Goal: Information Seeking & Learning: Find contact information

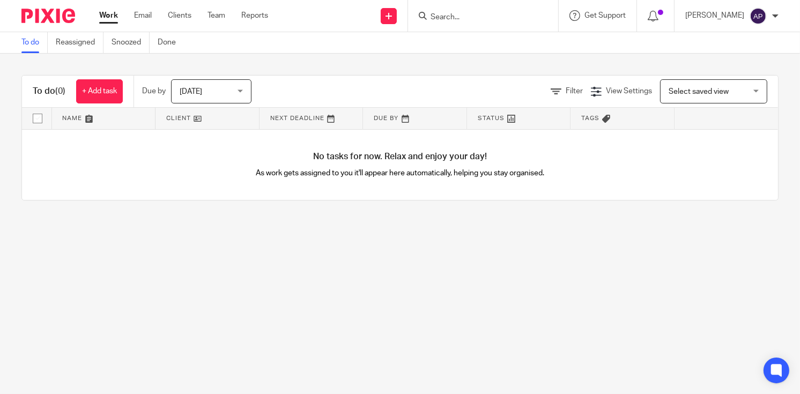
click at [452, 16] on input "Search" at bounding box center [478, 18] width 97 height 10
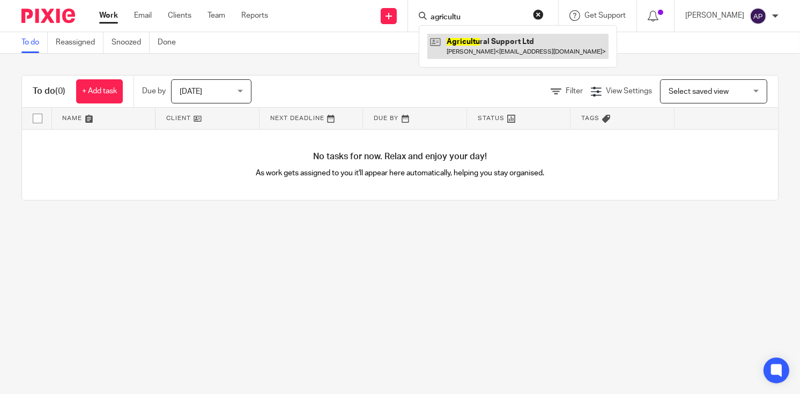
type input "agricultu"
click at [544, 42] on link at bounding box center [518, 46] width 181 height 25
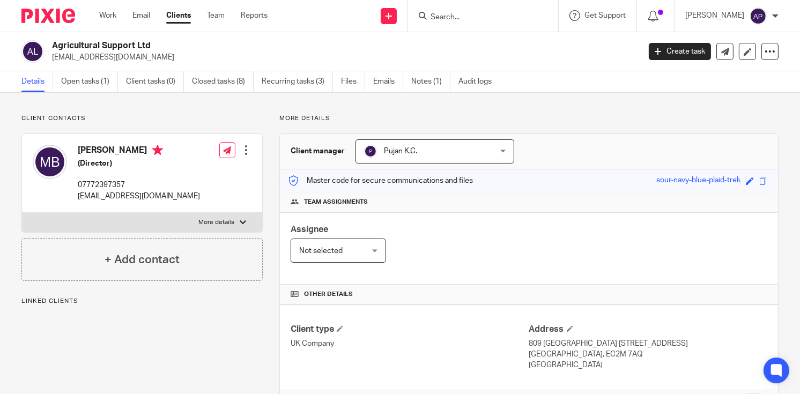
drag, startPoint x: 53, startPoint y: 46, endPoint x: 155, endPoint y: 42, distance: 102.0
click at [155, 42] on h2 "Agricultural Support Ltd" at bounding box center [284, 45] width 465 height 11
copy h2 "Agricultural Support Ltd"
click at [469, 18] on input "Search" at bounding box center [478, 18] width 97 height 10
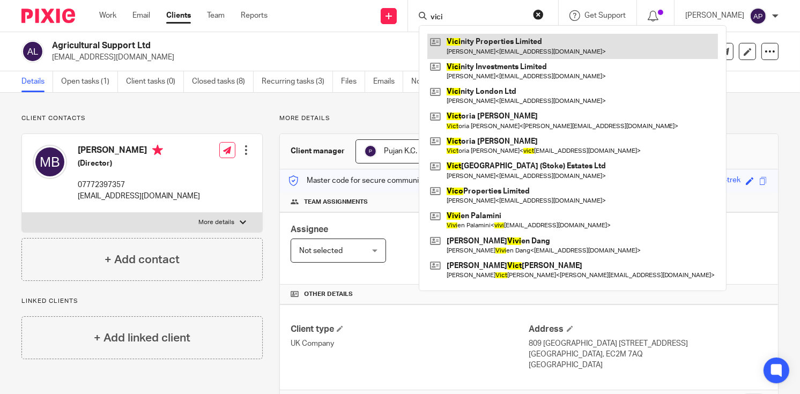
type input "vici"
click at [502, 50] on link at bounding box center [573, 46] width 291 height 25
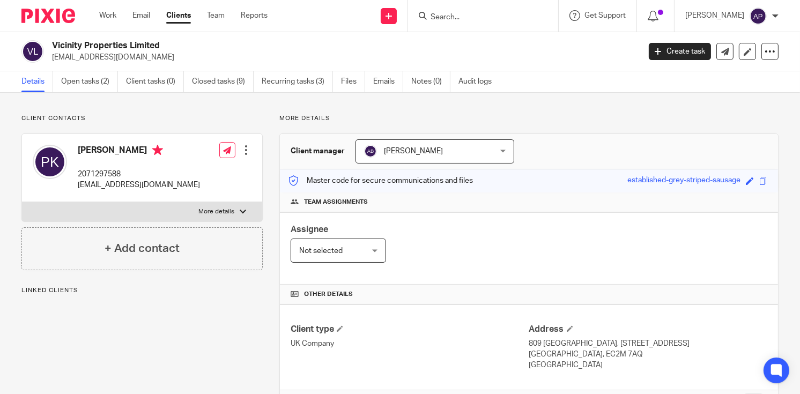
drag, startPoint x: 52, startPoint y: 41, endPoint x: 164, endPoint y: 41, distance: 112.1
click at [164, 41] on h2 "Vicinity Properties Limited" at bounding box center [284, 45] width 465 height 11
copy h2 "Vicinity Properties Limited"
click at [462, 16] on input "Search" at bounding box center [478, 18] width 97 height 10
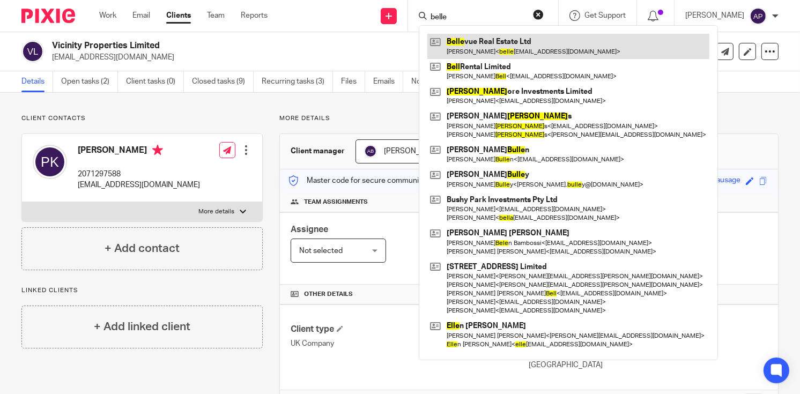
type input "belle"
click at [482, 47] on link at bounding box center [569, 46] width 282 height 25
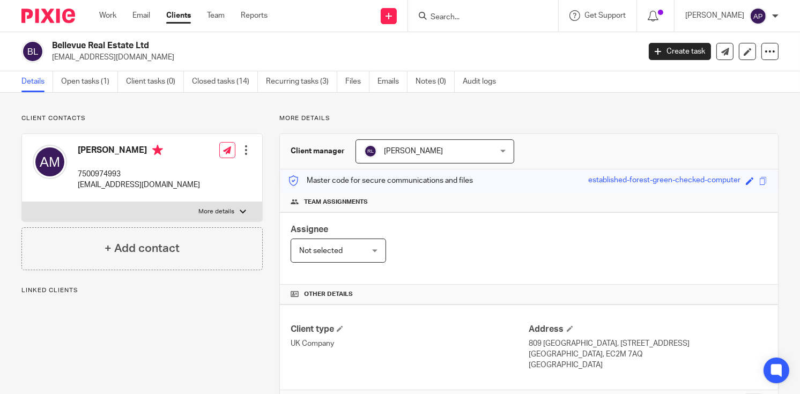
drag, startPoint x: 50, startPoint y: 45, endPoint x: 180, endPoint y: 44, distance: 130.4
click at [180, 44] on div "Bellevue Real Estate Ltd bellevuelimited@gmail.com" at bounding box center [327, 51] width 612 height 23
copy h2 "Bellevue Real Estate Ltd"
click at [451, 14] on input "Search" at bounding box center [478, 18] width 97 height 10
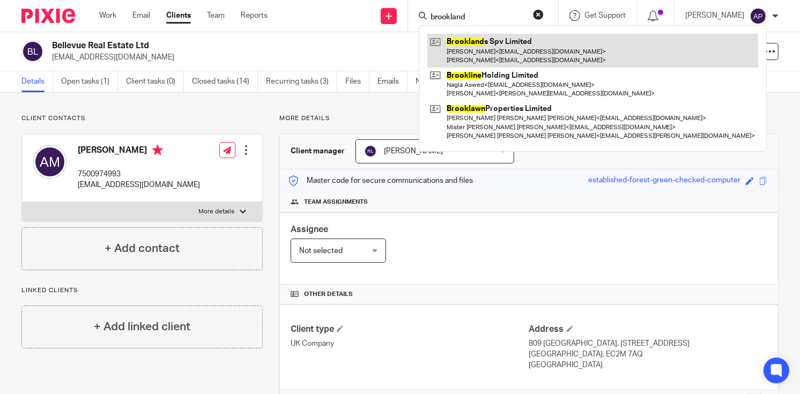
type input "brookland"
click at [506, 45] on link at bounding box center [593, 50] width 331 height 33
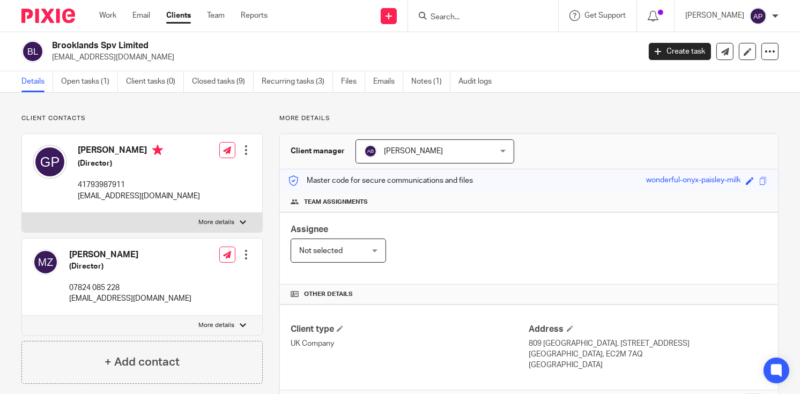
drag, startPoint x: 0, startPoint y: 0, endPoint x: 157, endPoint y: 36, distance: 160.9
click at [157, 36] on div "Brooklands Spv Limited [EMAIL_ADDRESS][DOMAIN_NAME] Create task Update from Com…" at bounding box center [400, 51] width 800 height 39
copy h2 "Brooklands Spv Limited"
click at [469, 17] on input "Search" at bounding box center [478, 18] width 97 height 10
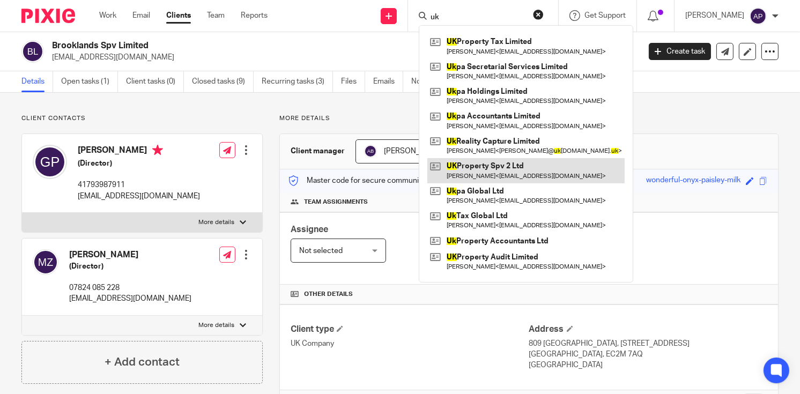
type input "uk"
click at [541, 178] on link at bounding box center [526, 170] width 197 height 25
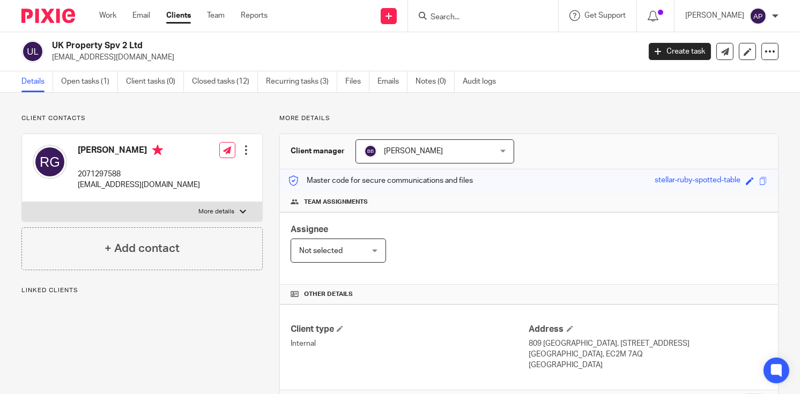
drag, startPoint x: 51, startPoint y: 41, endPoint x: 155, endPoint y: 43, distance: 103.6
click at [155, 43] on div "UK Property Spv 2 Ltd rajugajurel@aol.com" at bounding box center [327, 51] width 612 height 23
click at [445, 16] on input "Search" at bounding box center [478, 18] width 97 height 10
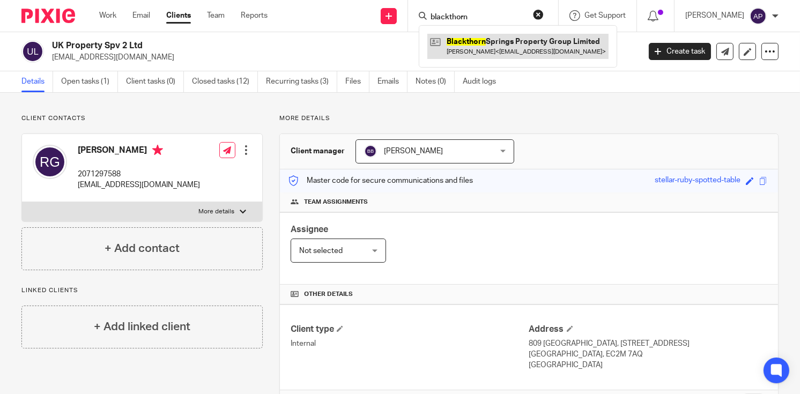
type input "blackthorn"
click at [518, 50] on link at bounding box center [518, 46] width 181 height 25
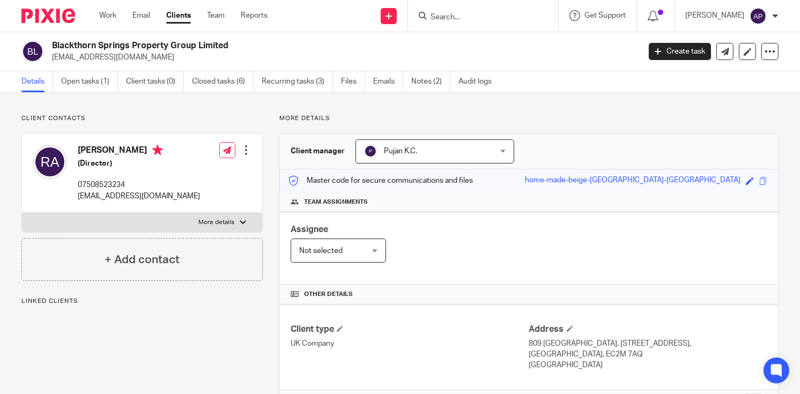
click at [234, 41] on h2 "Blackthorn Springs Property Group Limited" at bounding box center [284, 45] width 465 height 11
click at [448, 12] on form at bounding box center [487, 15] width 114 height 13
click at [450, 21] on input "Search" at bounding box center [478, 18] width 97 height 10
type input "F"
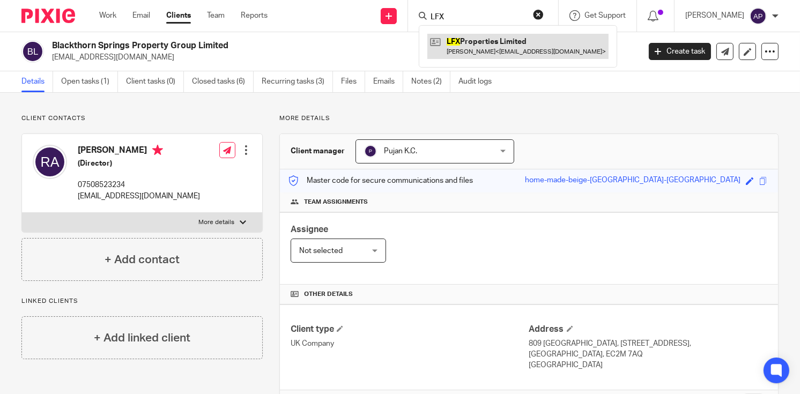
type input "LFX"
click at [507, 37] on link at bounding box center [518, 46] width 181 height 25
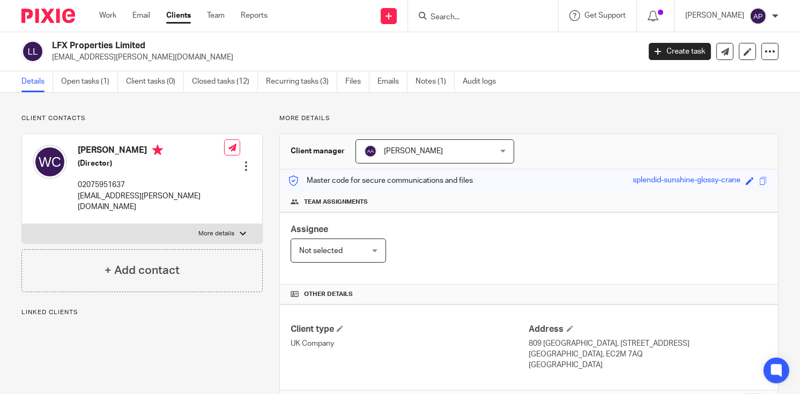
drag, startPoint x: 52, startPoint y: 44, endPoint x: 153, endPoint y: 42, distance: 101.4
click at [153, 42] on div "LFX Properties Limited [EMAIL_ADDRESS][PERSON_NAME][DOMAIN_NAME]" at bounding box center [327, 51] width 612 height 23
copy h2 "LFX Properties Limited"
click at [448, 14] on input "Search" at bounding box center [478, 18] width 97 height 10
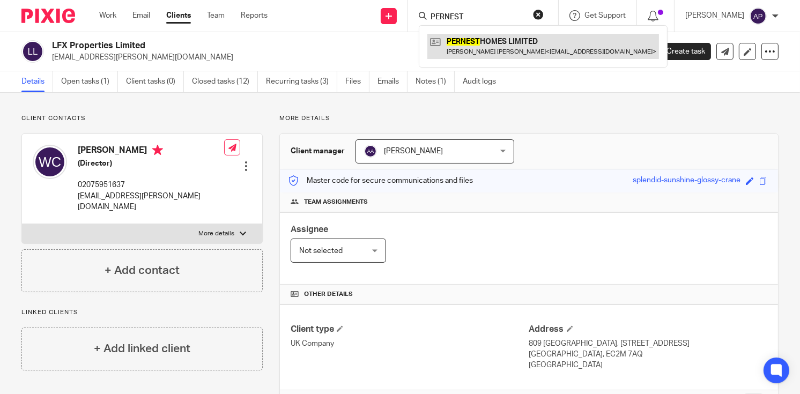
type input "PERNEST"
click at [487, 43] on link at bounding box center [544, 46] width 232 height 25
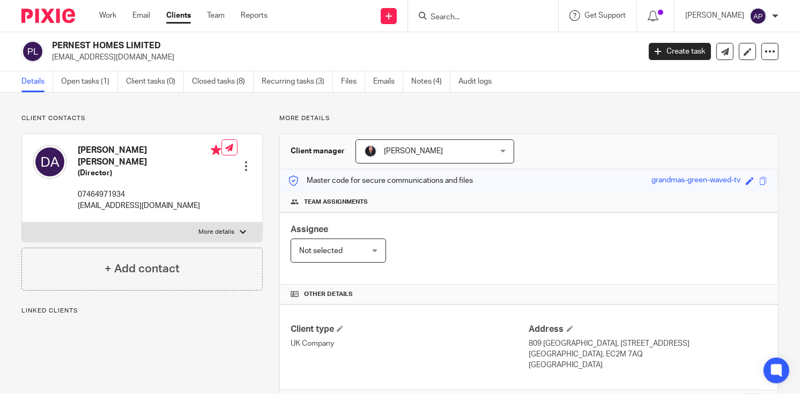
click at [188, 46] on h2 "PERNEST HOMES LIMITED" at bounding box center [284, 45] width 465 height 11
click at [452, 16] on input "Search" at bounding box center [478, 18] width 97 height 10
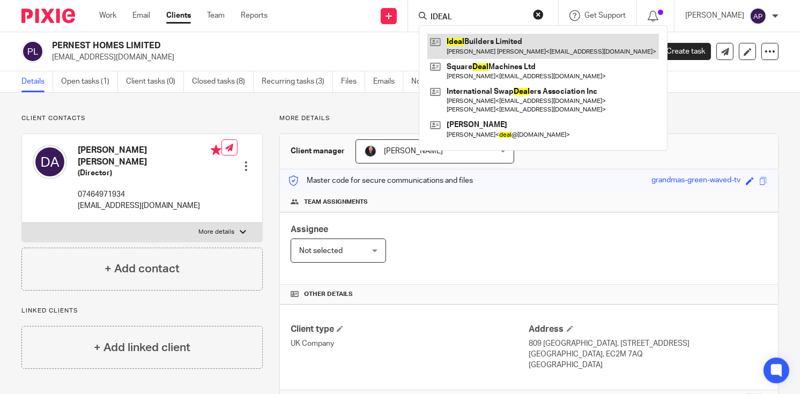
type input "IDEAL"
click at [533, 44] on link at bounding box center [544, 46] width 232 height 25
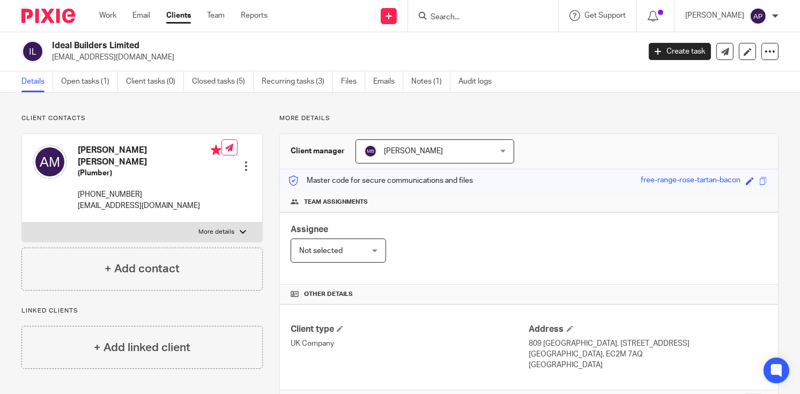
drag, startPoint x: 49, startPoint y: 43, endPoint x: 151, endPoint y: 52, distance: 101.8
click at [151, 52] on div "Ideal Builders Limited innovationbuilder234@gmail.com" at bounding box center [327, 51] width 612 height 23
drag, startPoint x: 151, startPoint y: 52, endPoint x: 302, endPoint y: 42, distance: 151.6
click at [313, 45] on h2 "Ideal Builders Limited" at bounding box center [284, 45] width 465 height 11
click at [163, 42] on h2 "Ideal Builders Limited" at bounding box center [284, 45] width 465 height 11
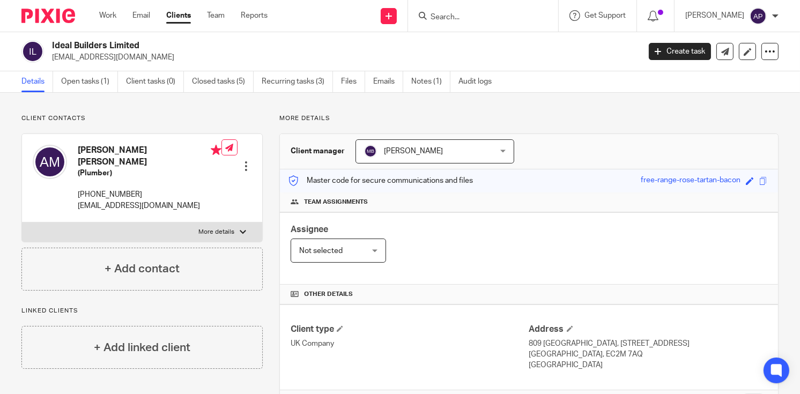
drag, startPoint x: 50, startPoint y: 43, endPoint x: 146, endPoint y: 49, distance: 95.7
click at [146, 49] on div "Ideal Builders Limited innovationbuilder234@gmail.com" at bounding box center [327, 51] width 612 height 23
copy h2 "Ideal Builders Limited"
click at [448, 16] on input "Search" at bounding box center [478, 18] width 97 height 10
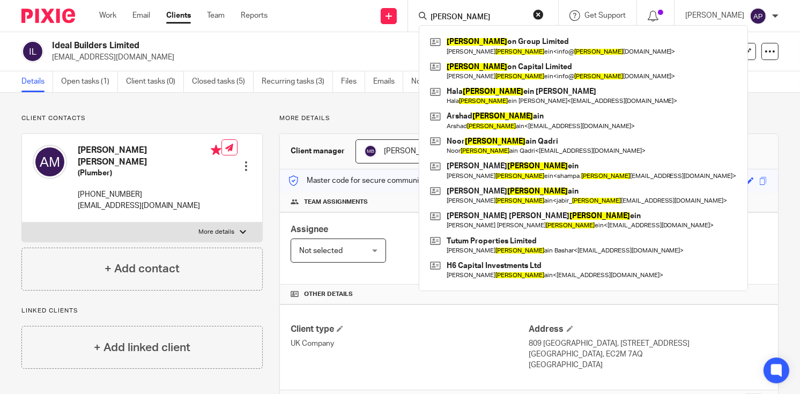
type input "HUSS"
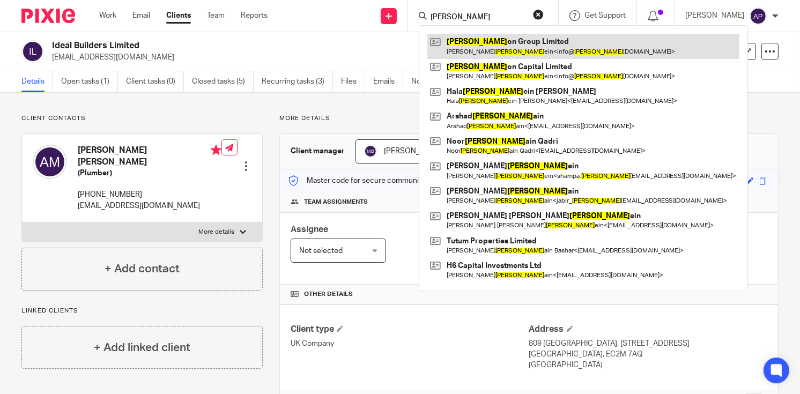
click at [509, 50] on link at bounding box center [584, 46] width 312 height 25
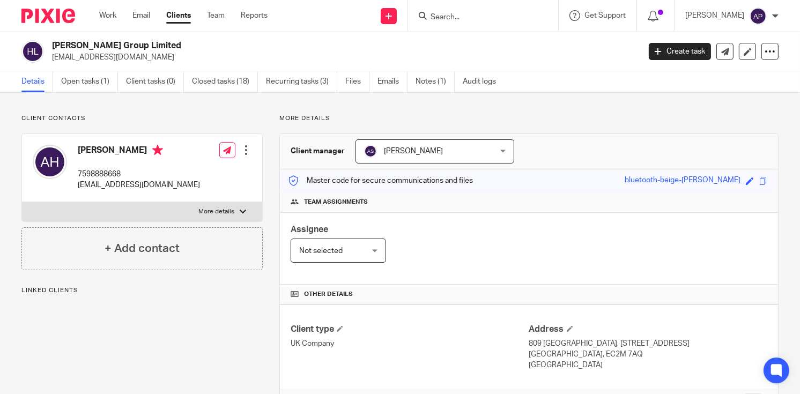
drag, startPoint x: 53, startPoint y: 43, endPoint x: 164, endPoint y: 43, distance: 111.6
click at [164, 43] on h2 "[PERSON_NAME] Group Limited" at bounding box center [284, 45] width 465 height 11
copy h2 "[PERSON_NAME] Group Limited"
click at [455, 14] on input "Search" at bounding box center [478, 18] width 97 height 10
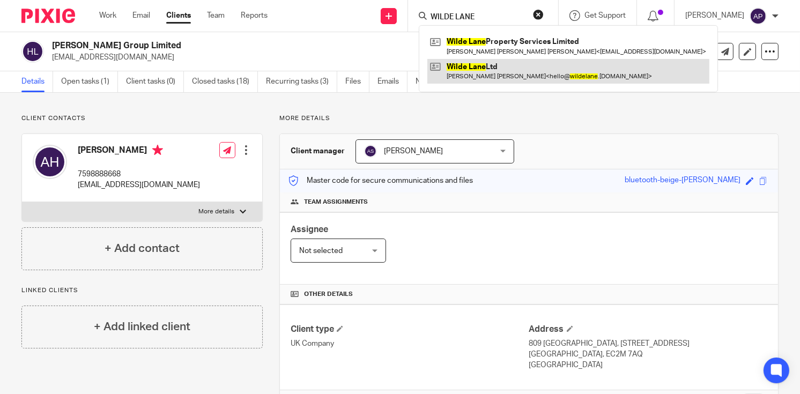
type input "WILDE LANE"
click at [521, 69] on link at bounding box center [569, 71] width 282 height 25
click at [522, 69] on link at bounding box center [569, 71] width 282 height 25
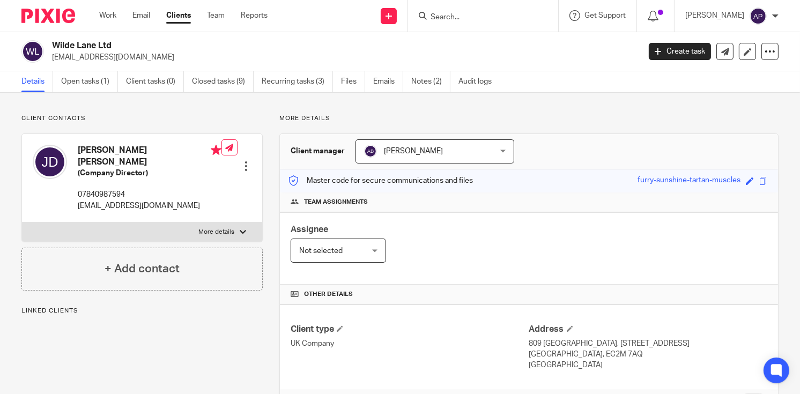
drag, startPoint x: 52, startPoint y: 43, endPoint x: 126, endPoint y: 44, distance: 73.5
click at [126, 44] on h2 "Wilde Lane Ltd" at bounding box center [284, 45] width 465 height 11
copy h2 "Wilde Lane Ltd"
click at [459, 14] on input "Search" at bounding box center [478, 18] width 97 height 10
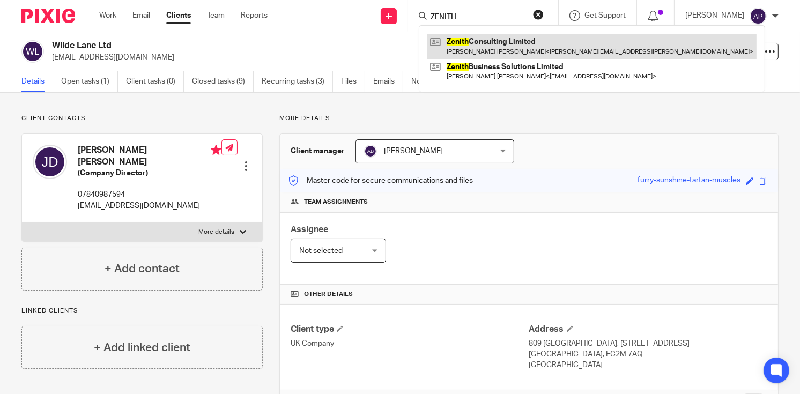
type input "ZENITH"
click at [549, 41] on link at bounding box center [592, 46] width 329 height 25
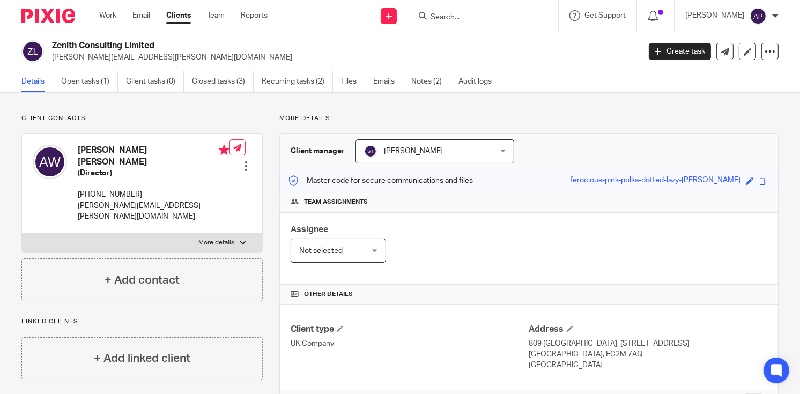
drag, startPoint x: 53, startPoint y: 43, endPoint x: 170, endPoint y: 43, distance: 117.0
click at [170, 43] on h2 "Zenith Consulting Limited" at bounding box center [284, 45] width 465 height 11
copy h2 "Zenith Consulting Limited"
click at [446, 14] on input "Search" at bounding box center [478, 18] width 97 height 10
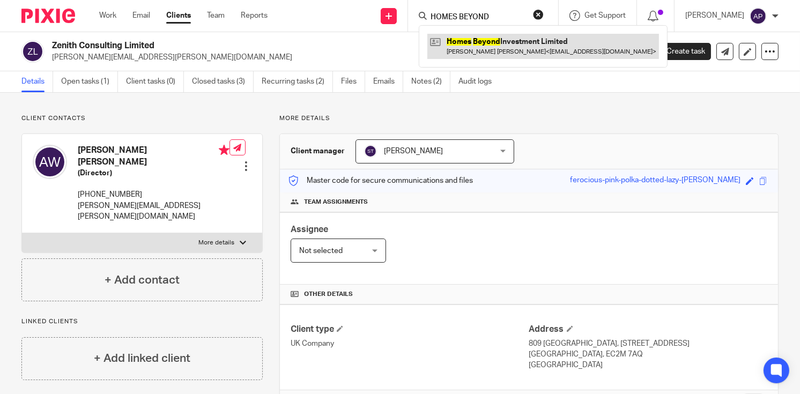
type input "HOMES BEYOND"
click at [534, 49] on link at bounding box center [544, 46] width 232 height 25
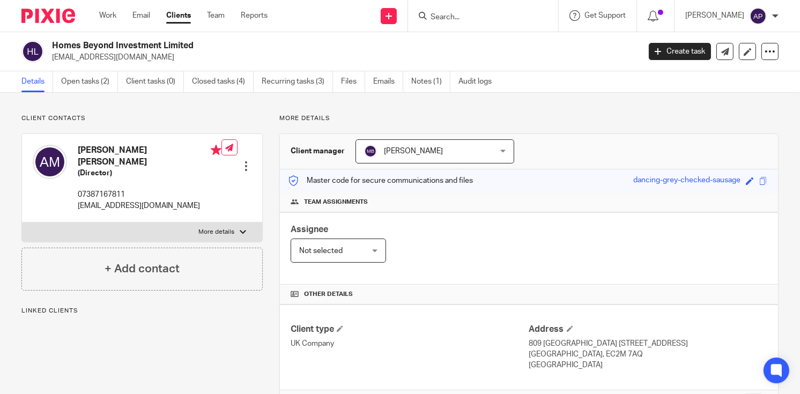
drag, startPoint x: 52, startPoint y: 43, endPoint x: 211, endPoint y: 43, distance: 159.3
click at [211, 43] on h2 "Homes Beyond Investment Limited" at bounding box center [284, 45] width 465 height 11
copy h2 "Homes Beyond Investment Limited"
click at [445, 18] on input "Search" at bounding box center [478, 18] width 97 height 10
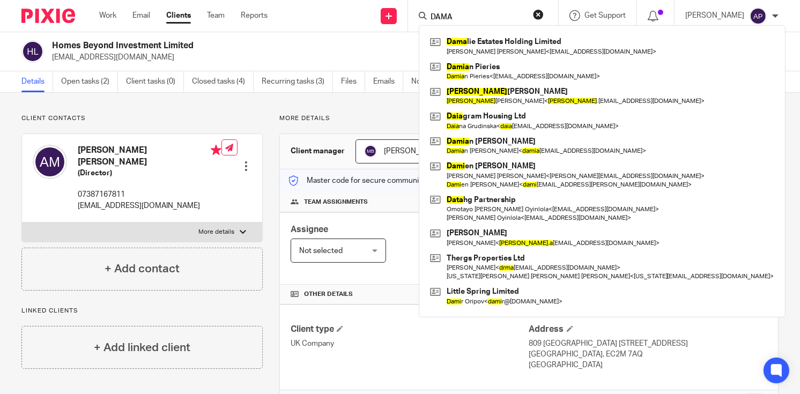
type input "DAMA"
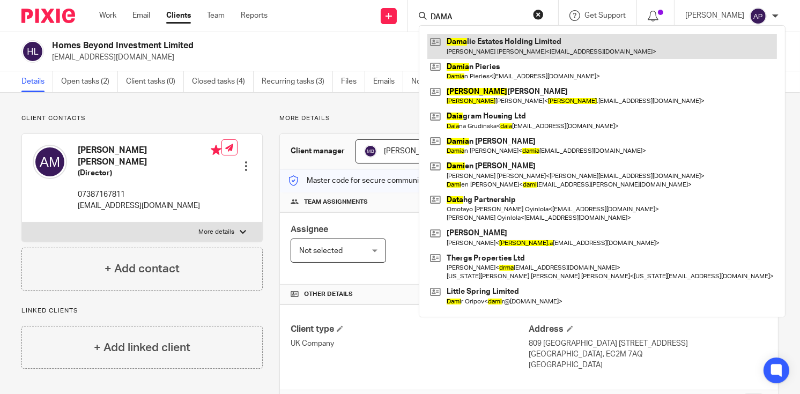
click at [523, 42] on link at bounding box center [603, 46] width 350 height 25
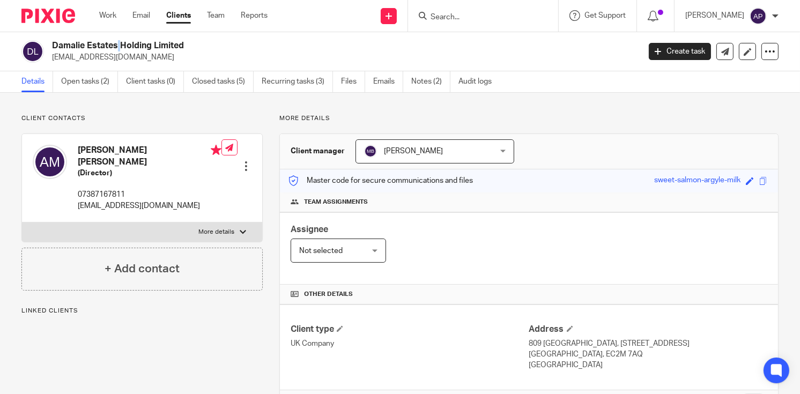
click at [190, 45] on div "Damalie Estates Holding Limited [EMAIL_ADDRESS][DOMAIN_NAME]" at bounding box center [327, 51] width 612 height 23
click at [454, 16] on input "Search" at bounding box center [478, 18] width 97 height 10
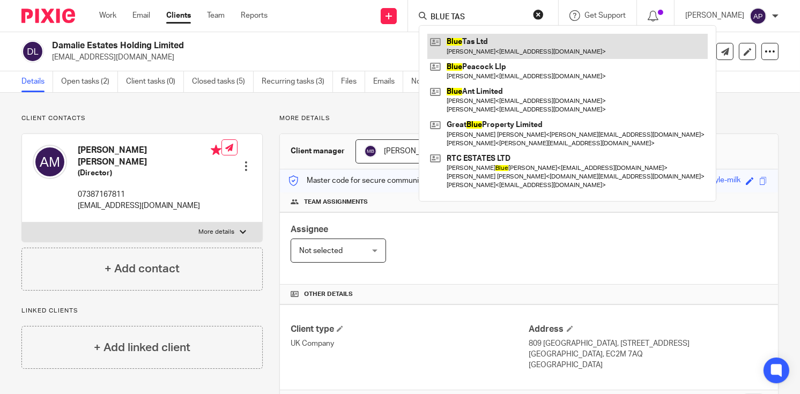
type input "BLUE TAS"
click at [488, 42] on link at bounding box center [568, 46] width 281 height 25
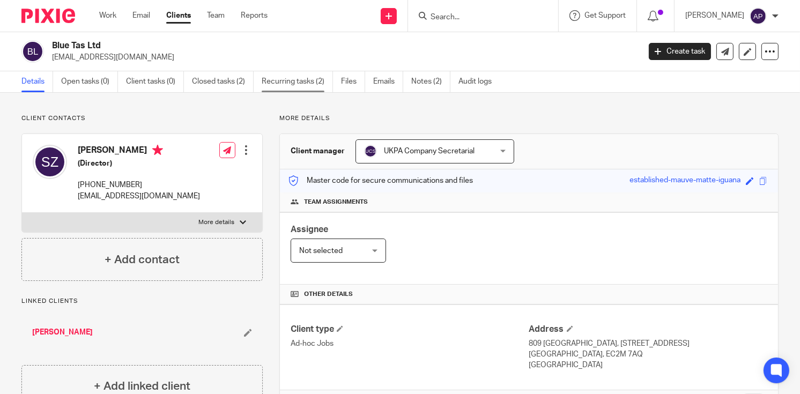
click at [326, 77] on link "Recurring tasks (2)" at bounding box center [297, 81] width 71 height 21
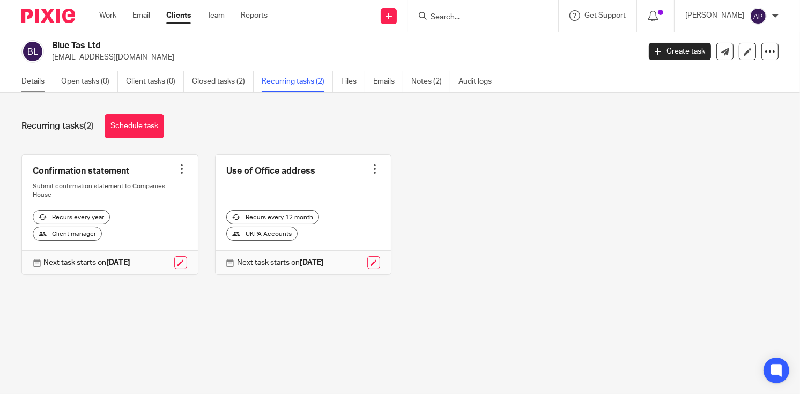
click at [51, 78] on link "Details" at bounding box center [37, 81] width 32 height 21
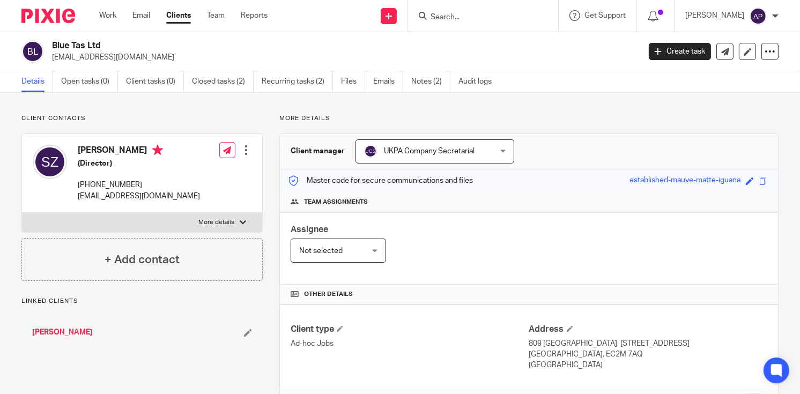
drag, startPoint x: 53, startPoint y: 45, endPoint x: 114, endPoint y: 46, distance: 61.2
click at [114, 46] on h2 "Blue Tas Ltd" at bounding box center [284, 45] width 465 height 11
copy h2 "Blue Tas Ltd"
drag, startPoint x: 50, startPoint y: 54, endPoint x: 136, endPoint y: 56, distance: 86.4
click at [136, 56] on div "Blue Tas Ltd [EMAIL_ADDRESS][DOMAIN_NAME]" at bounding box center [327, 51] width 612 height 23
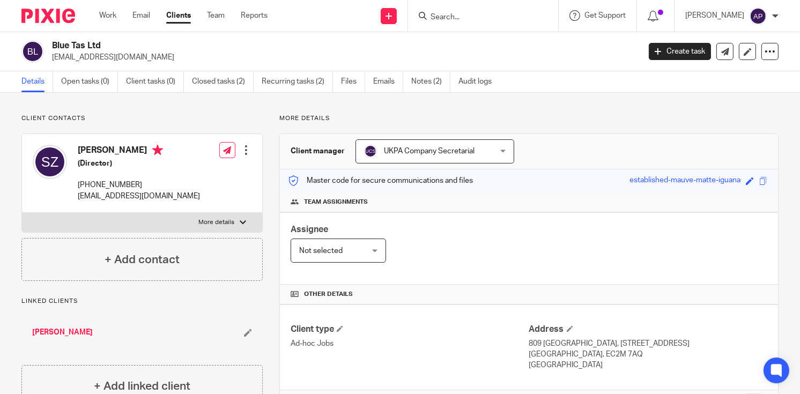
copy p "[EMAIL_ADDRESS][DOMAIN_NAME]"
drag, startPoint x: 52, startPoint y: 45, endPoint x: 113, endPoint y: 45, distance: 61.2
click at [113, 45] on h2 "Blue Tas Ltd" at bounding box center [284, 45] width 465 height 11
copy h2 "Blue Tas Ltd"
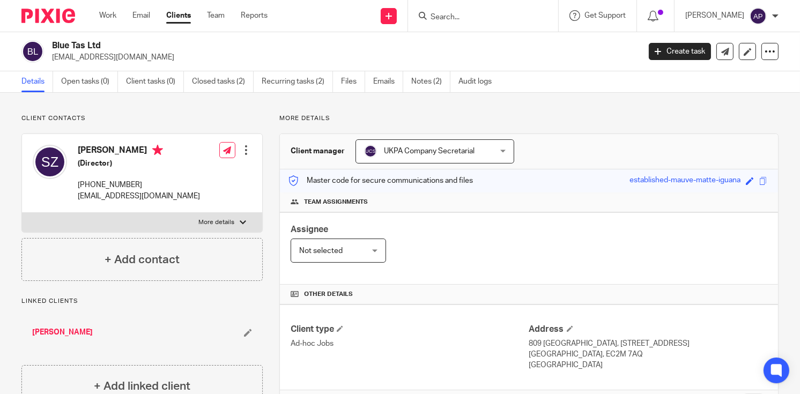
click at [89, 150] on h4 "[PERSON_NAME]" at bounding box center [139, 151] width 122 height 13
copy h4 "Salina"
click at [461, 14] on input "Search" at bounding box center [478, 18] width 97 height 10
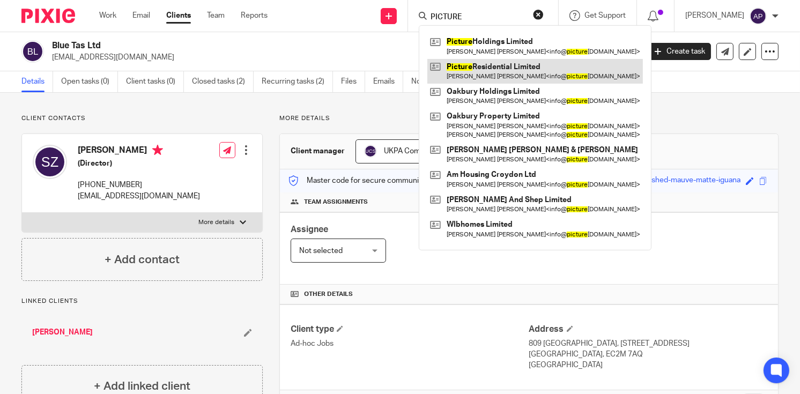
type input "PICTURE"
click at [511, 63] on link at bounding box center [536, 71] width 216 height 25
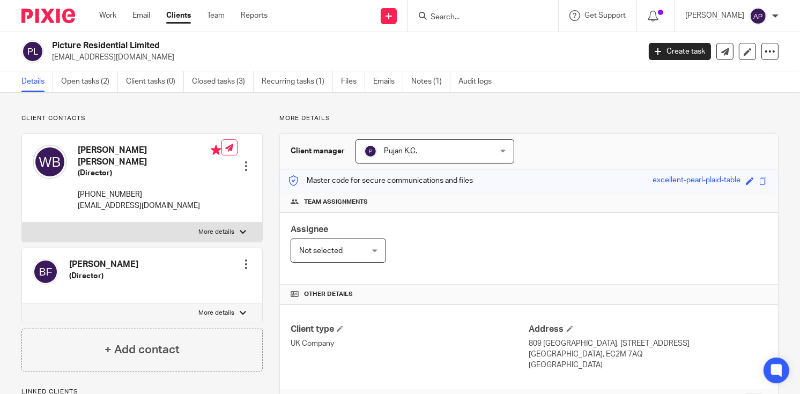
drag, startPoint x: 52, startPoint y: 46, endPoint x: 197, endPoint y: 40, distance: 145.0
click at [197, 40] on h2 "Picture Residential Limited" at bounding box center [284, 45] width 465 height 11
copy h2 "Picture Residential Limited"
click at [441, 18] on input "Search" at bounding box center [478, 18] width 97 height 10
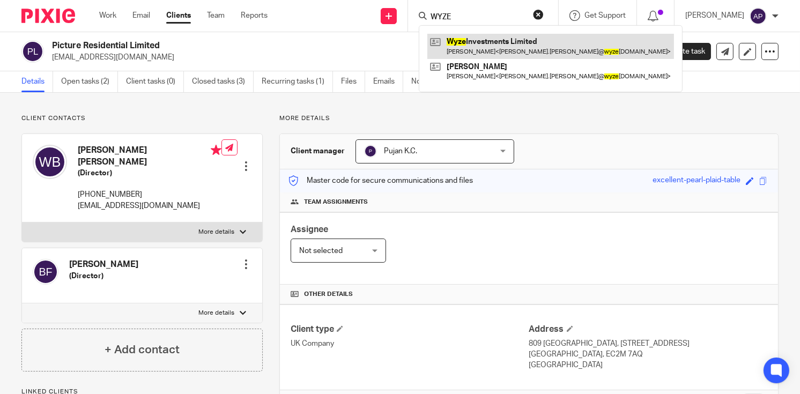
type input "WYZE"
click at [514, 54] on link at bounding box center [551, 46] width 247 height 25
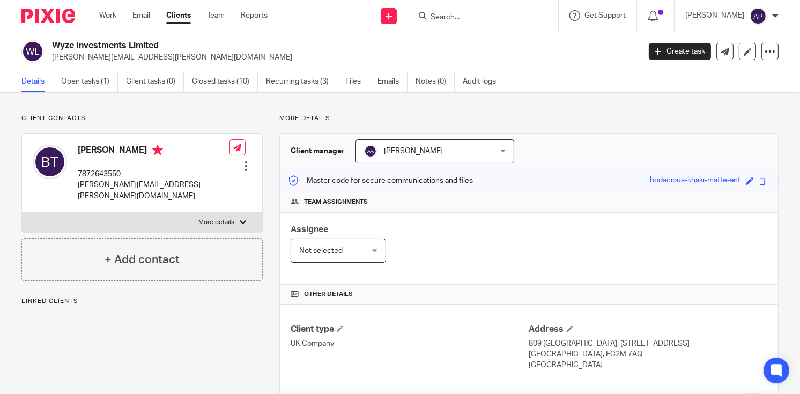
click at [180, 41] on h2 "Wyze Investments Limited" at bounding box center [284, 45] width 465 height 11
copy h2 "Wyze Investments Limited"
click at [471, 20] on input "Search" at bounding box center [478, 18] width 97 height 10
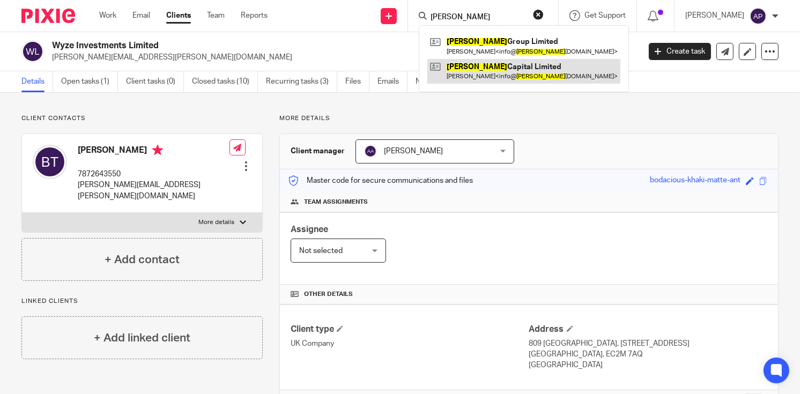
type input "HUSSON"
click at [508, 60] on link at bounding box center [524, 71] width 193 height 25
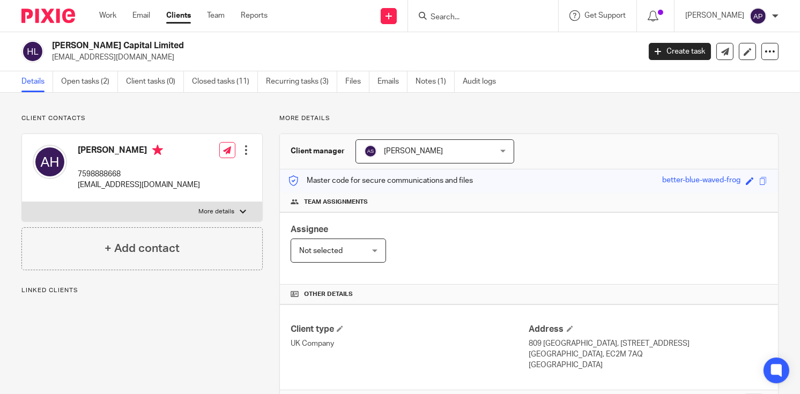
drag, startPoint x: 52, startPoint y: 46, endPoint x: 165, endPoint y: 41, distance: 112.8
click at [165, 41] on h2 "Husson Capital Limited" at bounding box center [284, 45] width 465 height 11
copy h2 "Husson Capital Limited"
click at [444, 19] on input "Search" at bounding box center [478, 18] width 97 height 10
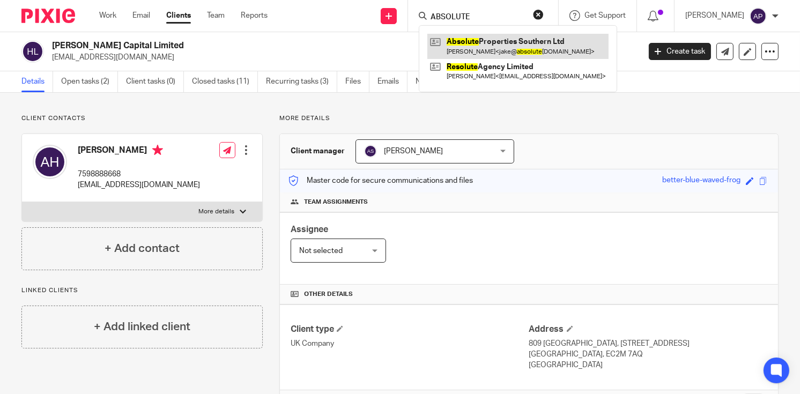
type input "ABSOLUTE"
click at [541, 41] on link at bounding box center [518, 46] width 181 height 25
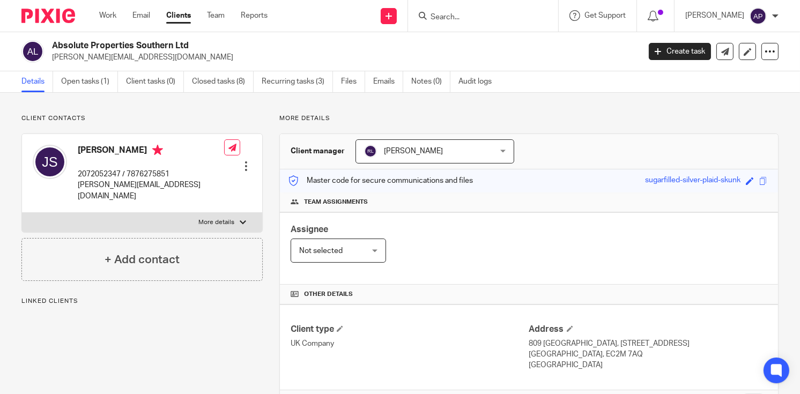
drag, startPoint x: 53, startPoint y: 45, endPoint x: 202, endPoint y: 36, distance: 148.9
click at [202, 36] on div "Absolute Properties Southern Ltd [PERSON_NAME][EMAIL_ADDRESS][DOMAIN_NAME] Crea…" at bounding box center [400, 51] width 800 height 39
copy h2 "Absolute Properties Southern Ltd"
drag, startPoint x: 50, startPoint y: 56, endPoint x: 144, endPoint y: 52, distance: 94.0
click at [143, 52] on div "Absolute Properties Southern Ltd [PERSON_NAME][EMAIL_ADDRESS][DOMAIN_NAME]" at bounding box center [327, 51] width 612 height 23
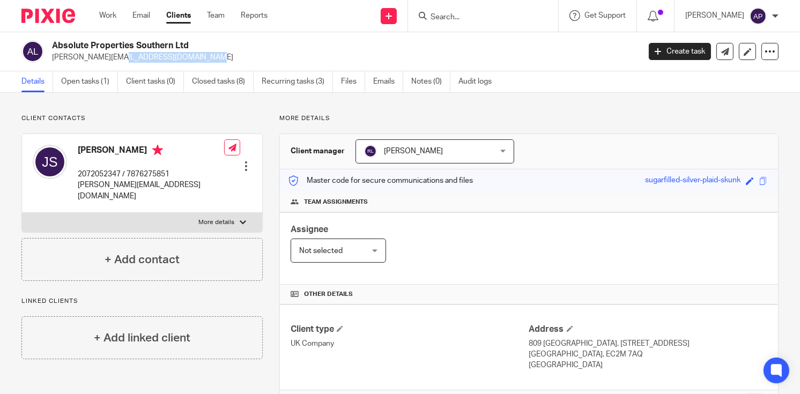
copy p "[PERSON_NAME][EMAIL_ADDRESS][DOMAIN_NAME]"
click at [87, 149] on h4 "[PERSON_NAME]" at bounding box center [151, 151] width 146 height 13
copy h4 "[PERSON_NAME]"
click at [446, 16] on input "Search" at bounding box center [478, 18] width 97 height 10
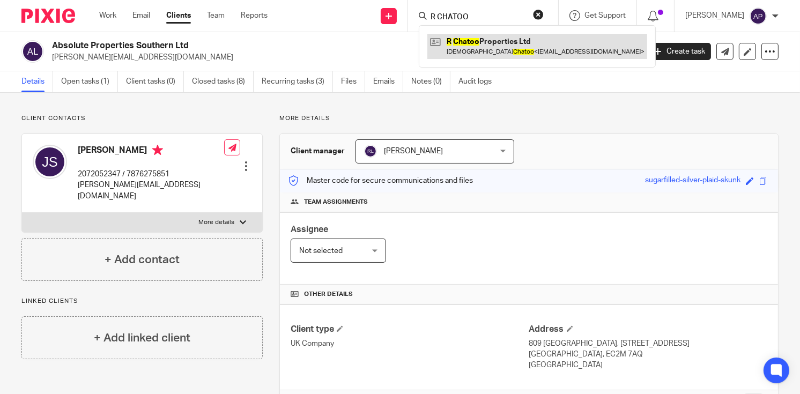
type input "R CHATOO"
click at [504, 45] on link at bounding box center [538, 46] width 220 height 25
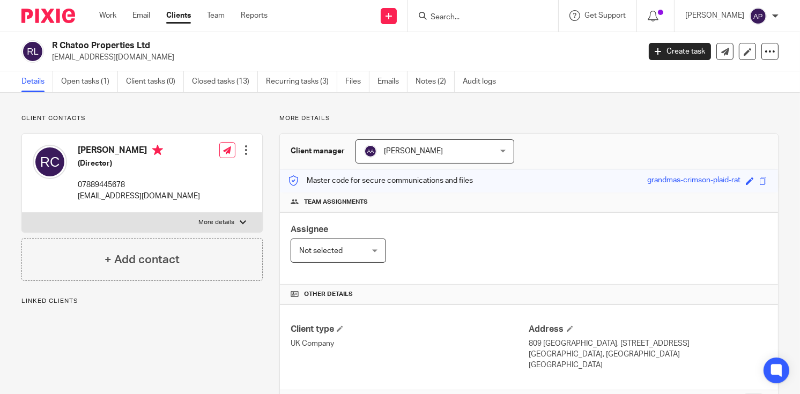
drag, startPoint x: 0, startPoint y: 0, endPoint x: 166, endPoint y: 41, distance: 170.7
click at [166, 41] on div "R Chatoo Properties Ltd [EMAIL_ADDRESS][DOMAIN_NAME]" at bounding box center [327, 51] width 612 height 23
copy h2 "R Chatoo Properties Ltd"
click at [468, 17] on input "Search" at bounding box center [478, 18] width 97 height 10
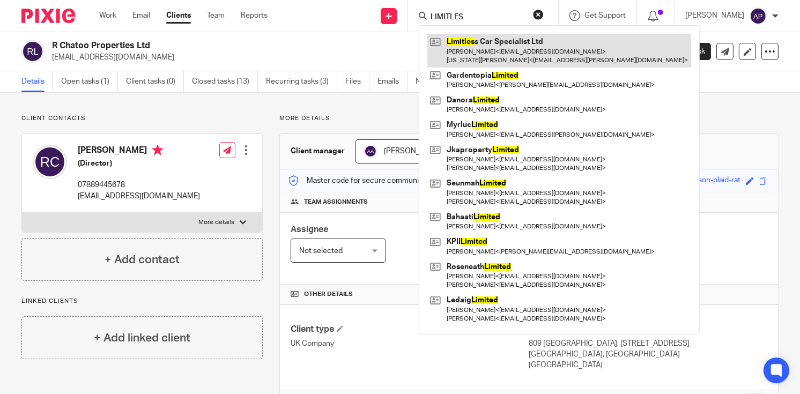
type input "LIMITLES"
click at [501, 42] on link at bounding box center [560, 50] width 264 height 33
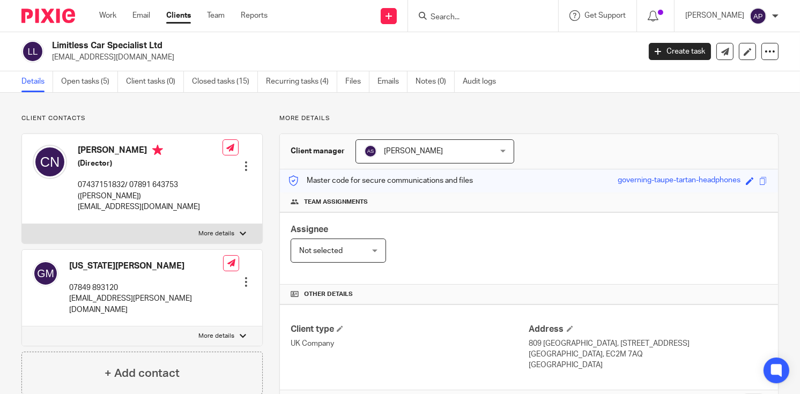
drag, startPoint x: 50, startPoint y: 43, endPoint x: 166, endPoint y: 41, distance: 116.4
click at [166, 41] on div "Limitless Car Specialist Ltd [EMAIL_ADDRESS][DOMAIN_NAME]" at bounding box center [327, 51] width 612 height 23
copy h2 "Limitless Car Specialist Ltd"
click at [465, 15] on input "Search" at bounding box center [478, 18] width 97 height 10
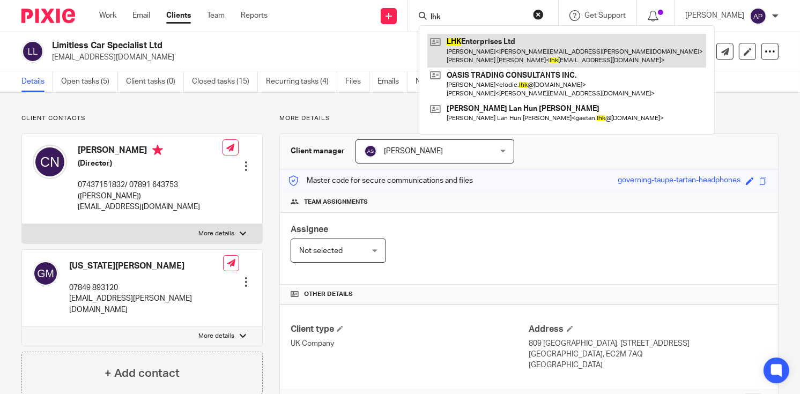
type input "lhk"
click at [511, 47] on link at bounding box center [567, 50] width 279 height 33
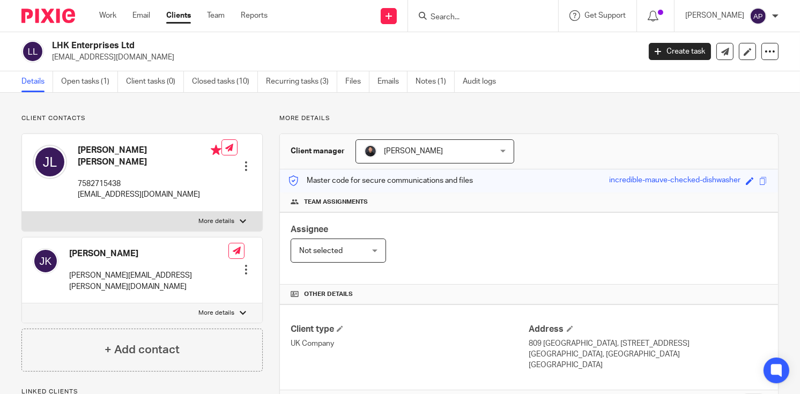
drag, startPoint x: 52, startPoint y: 44, endPoint x: 143, endPoint y: 42, distance: 91.2
click at [143, 42] on h2 "LHK Enterprises Ltd" at bounding box center [284, 45] width 465 height 11
copy h2 "LHK Enterprises Ltd"
click at [468, 14] on input "Search" at bounding box center [478, 18] width 97 height 10
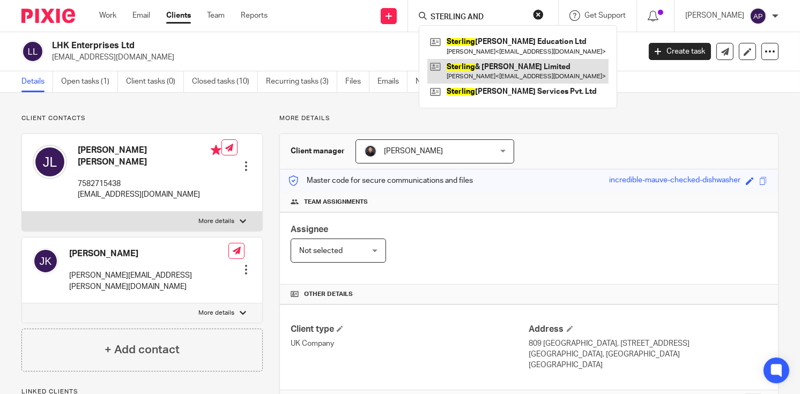
type input "STERLING AND"
click at [534, 63] on link at bounding box center [518, 71] width 181 height 25
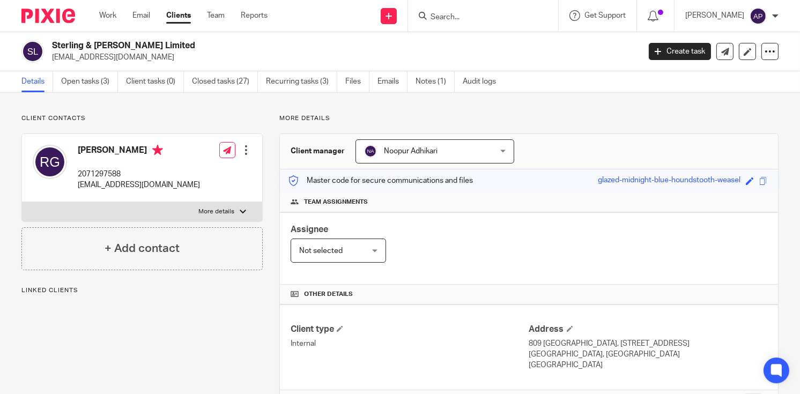
drag, startPoint x: 52, startPoint y: 43, endPoint x: 151, endPoint y: 43, distance: 98.7
click at [151, 43] on h2 "Sterling & [PERSON_NAME] Limited" at bounding box center [284, 45] width 465 height 11
copy h2 "Sterling & [PERSON_NAME] Limited"
click at [465, 17] on input "Search" at bounding box center [478, 18] width 97 height 10
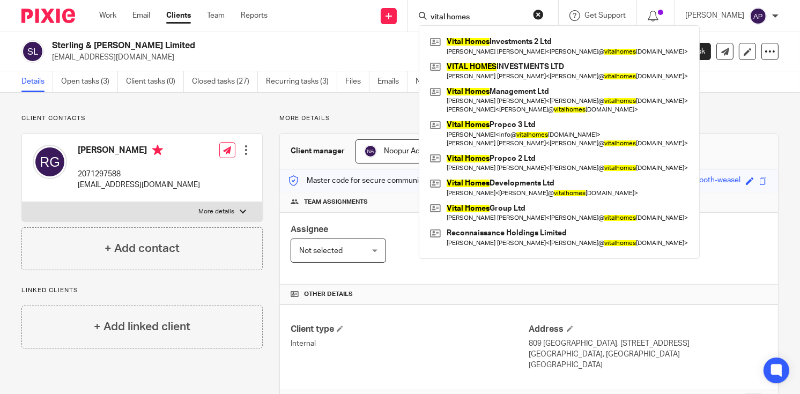
type input "vital homes"
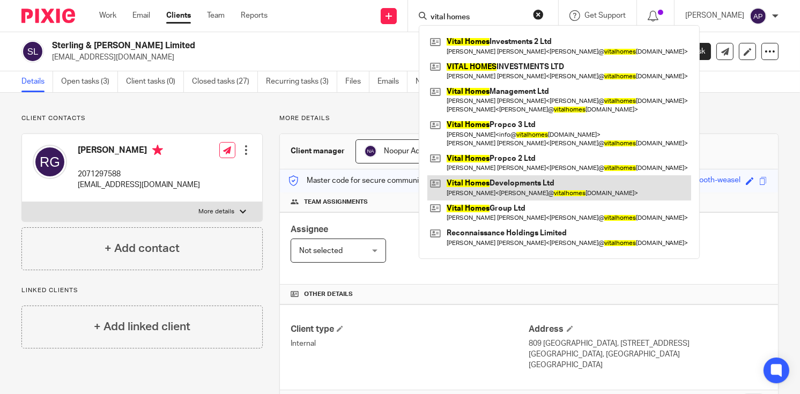
click at [531, 192] on link at bounding box center [560, 187] width 264 height 25
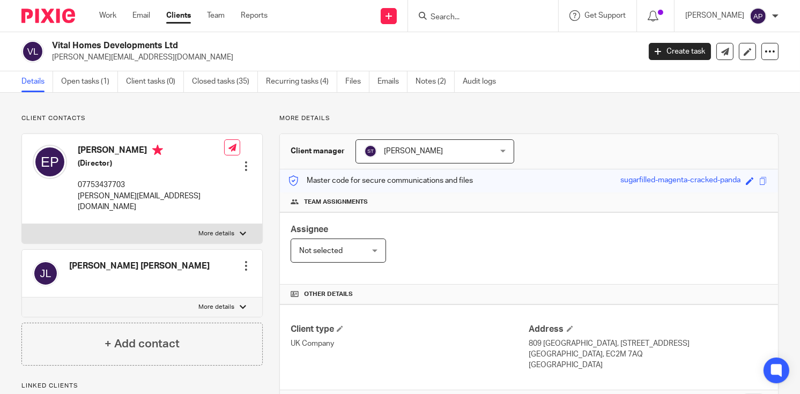
click at [188, 42] on div "Vital Homes Developments Ltd james@vitalhomesgroup.com" at bounding box center [327, 51] width 612 height 23
drag, startPoint x: 50, startPoint y: 56, endPoint x: 164, endPoint y: 54, distance: 113.8
click at [164, 55] on div "Vital Homes Developments Ltd james@vitalhomesgroup.com" at bounding box center [327, 51] width 612 height 23
copy p "james@vitalhomesgroup.com"
click at [91, 146] on h4 "Elena Pashevkina" at bounding box center [151, 151] width 146 height 13
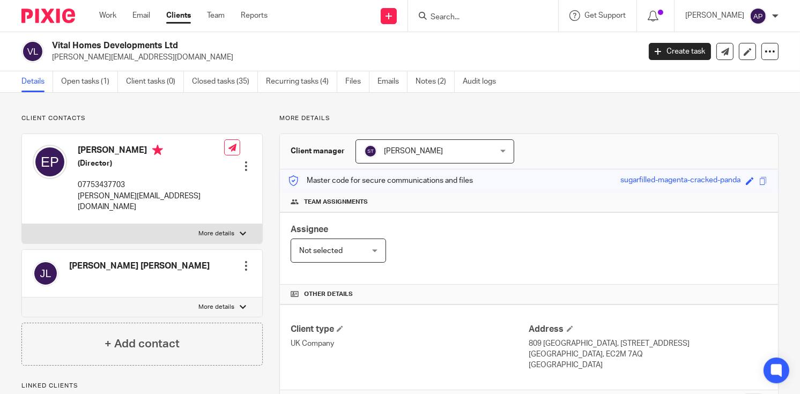
click at [91, 146] on h4 "Elena Pashevkina" at bounding box center [151, 151] width 146 height 13
copy h4 "Elena"
click at [448, 14] on input "Search" at bounding box center [478, 18] width 97 height 10
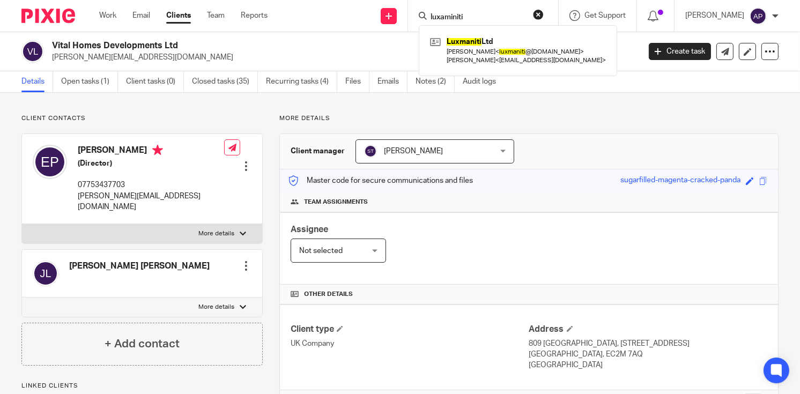
type input "luxaminiti"
click button "submit" at bounding box center [0, 0] width 0 height 0
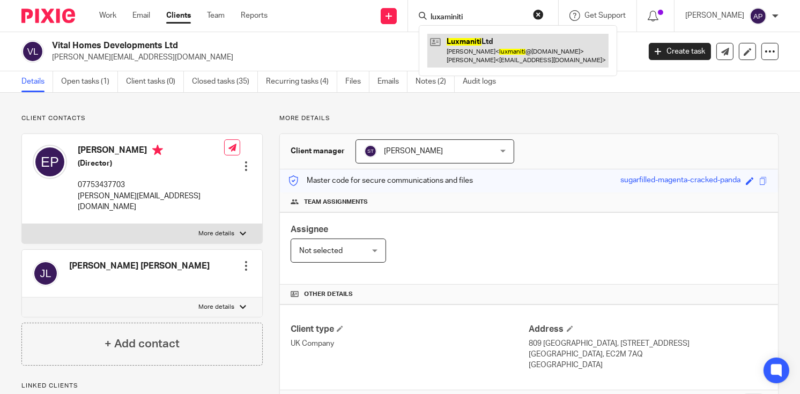
click at [492, 41] on link at bounding box center [518, 50] width 181 height 33
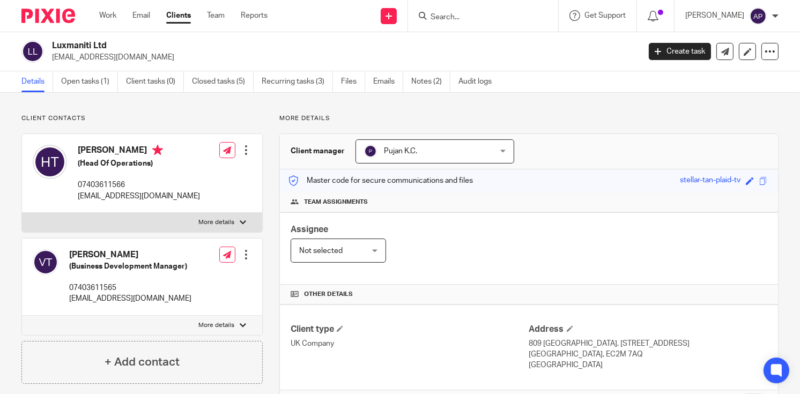
drag, startPoint x: 53, startPoint y: 42, endPoint x: 127, endPoint y: 42, distance: 74.6
click at [127, 42] on h2 "Luxmaniti Ltd" at bounding box center [284, 45] width 465 height 11
copy h2 "Luxmaniti Ltd"
drag, startPoint x: 48, startPoint y: 55, endPoint x: 156, endPoint y: 54, distance: 107.3
click at [156, 54] on div "Luxmaniti Ltd [EMAIL_ADDRESS][DOMAIN_NAME]" at bounding box center [327, 51] width 612 height 23
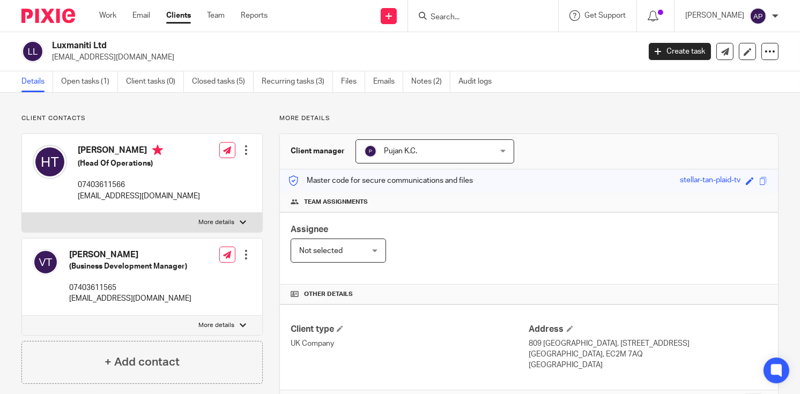
copy p "[EMAIL_ADDRESS][DOMAIN_NAME]"
click at [99, 148] on h4 "[PERSON_NAME]" at bounding box center [139, 151] width 122 height 13
click at [99, 148] on h4 "Haripriya Thakur" at bounding box center [139, 151] width 122 height 13
copy h4 "Haripriya"
click at [450, 16] on input "Search" at bounding box center [478, 18] width 97 height 10
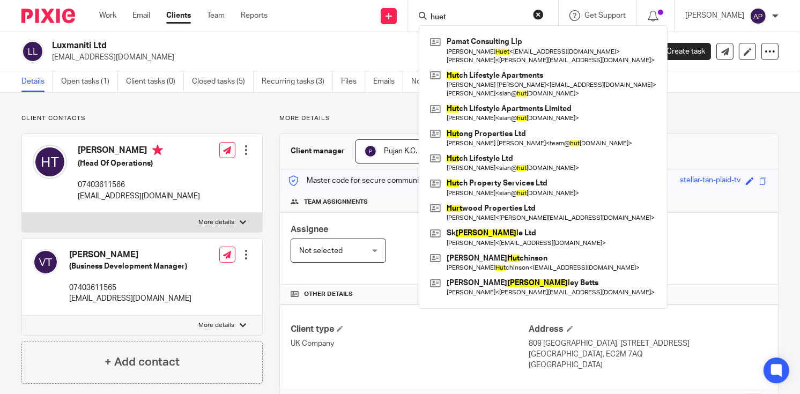
click at [440, 19] on input "huet" at bounding box center [478, 18] width 97 height 10
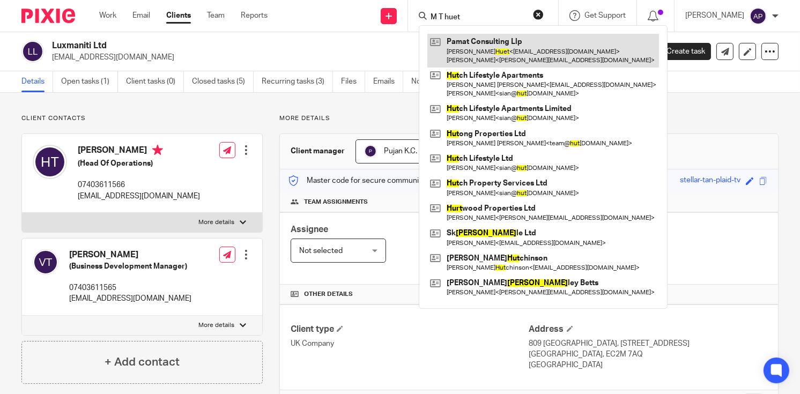
type input "M T huet"
click at [498, 41] on link at bounding box center [544, 50] width 232 height 33
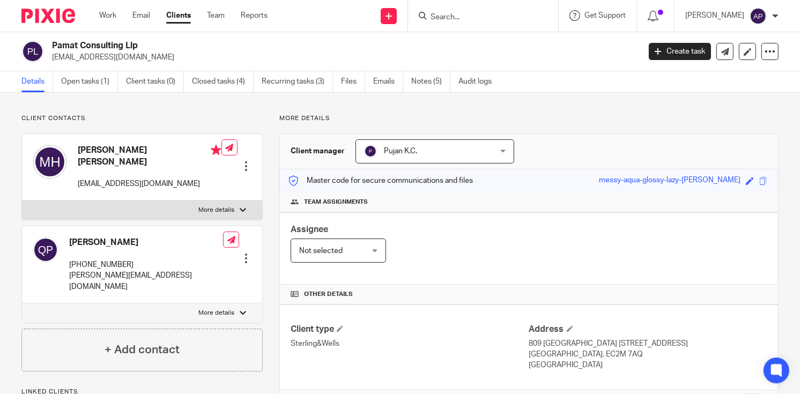
drag, startPoint x: 80, startPoint y: 146, endPoint x: 200, endPoint y: 146, distance: 119.6
click at [200, 146] on h4 "[PERSON_NAME] [PERSON_NAME]" at bounding box center [150, 156] width 144 height 23
copy h4 "[PERSON_NAME] [PERSON_NAME]"
click at [461, 14] on input "Search" at bounding box center [478, 18] width 97 height 10
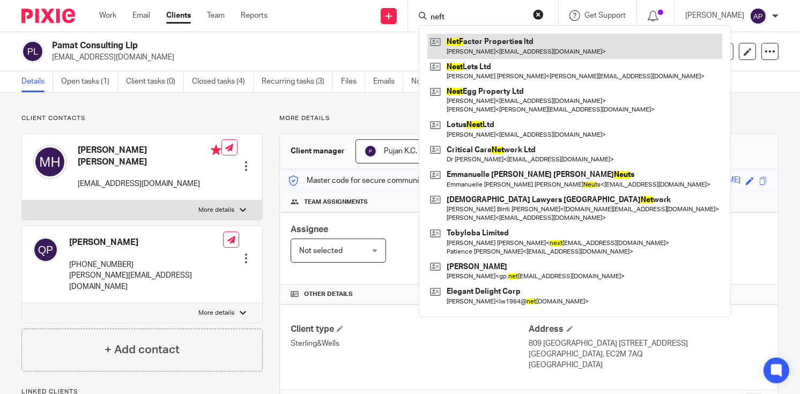
type input "neft"
click at [486, 43] on link at bounding box center [575, 46] width 295 height 25
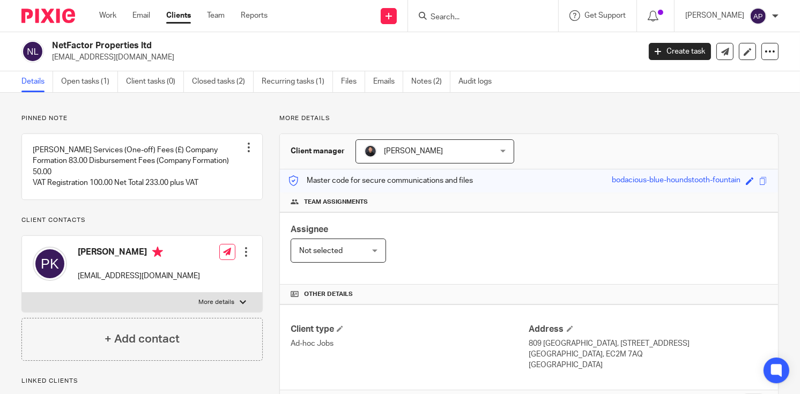
drag, startPoint x: 52, startPoint y: 43, endPoint x: 161, endPoint y: 43, distance: 109.5
click at [161, 43] on h2 "NetFactor Properties ltd" at bounding box center [284, 45] width 465 height 11
copy h2 "NetFactor Properties ltd"
click at [442, 15] on input "Search" at bounding box center [478, 18] width 97 height 10
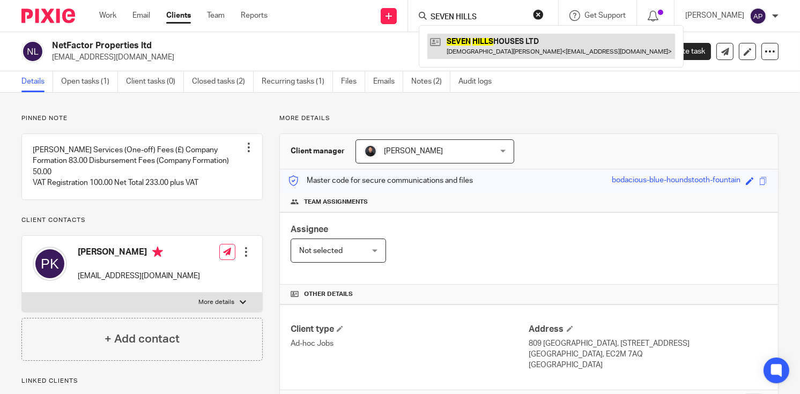
type input "SEVEN HILLS"
click at [497, 42] on link at bounding box center [552, 46] width 248 height 25
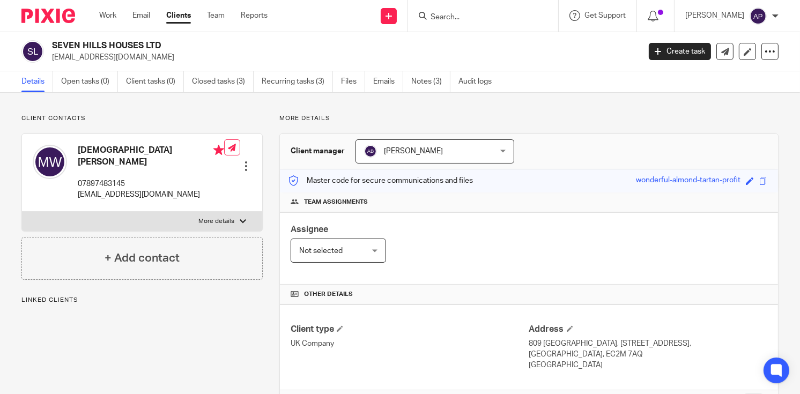
drag, startPoint x: 53, startPoint y: 45, endPoint x: 163, endPoint y: 45, distance: 110.0
click at [163, 45] on h2 "SEVEN HILLS HOUSES LTD" at bounding box center [284, 45] width 465 height 11
copy h2 "SEVEN HILLS HOUSES LTD"
drag, startPoint x: 52, startPoint y: 60, endPoint x: 167, endPoint y: 58, distance: 115.9
click at [167, 58] on p "[EMAIL_ADDRESS][DOMAIN_NAME]" at bounding box center [342, 57] width 581 height 11
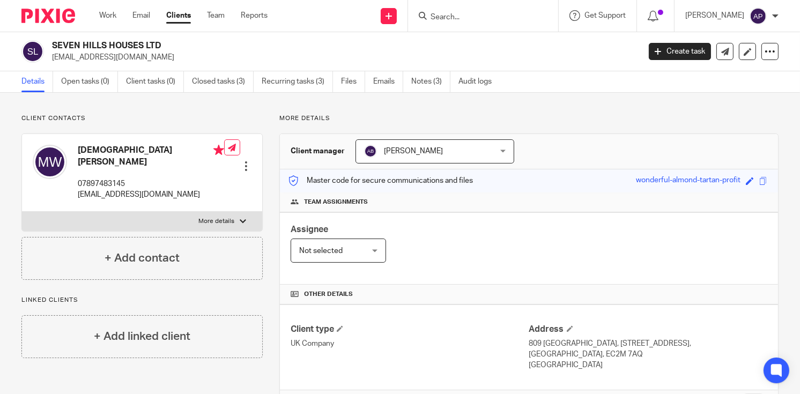
copy p "[EMAIL_ADDRESS][DOMAIN_NAME]"
click at [103, 146] on h4 "[DEMOGRAPHIC_DATA][PERSON_NAME]" at bounding box center [151, 156] width 146 height 23
click at [104, 147] on h4 "[DEMOGRAPHIC_DATA][PERSON_NAME]" at bounding box center [151, 156] width 146 height 23
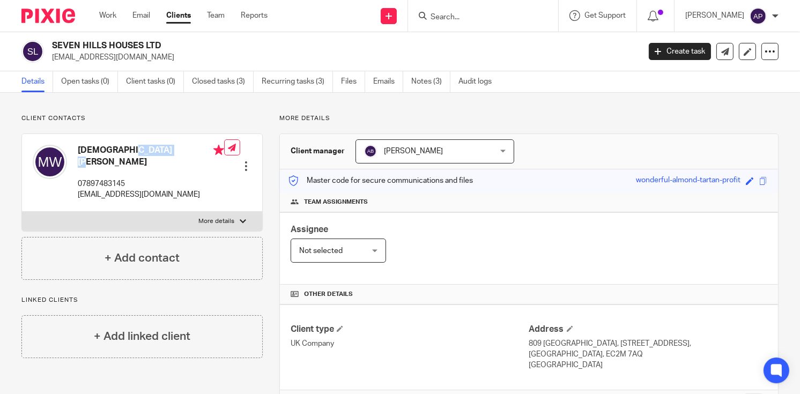
copy h4 "Mohammed"
click at [453, 13] on input "Search" at bounding box center [478, 18] width 97 height 10
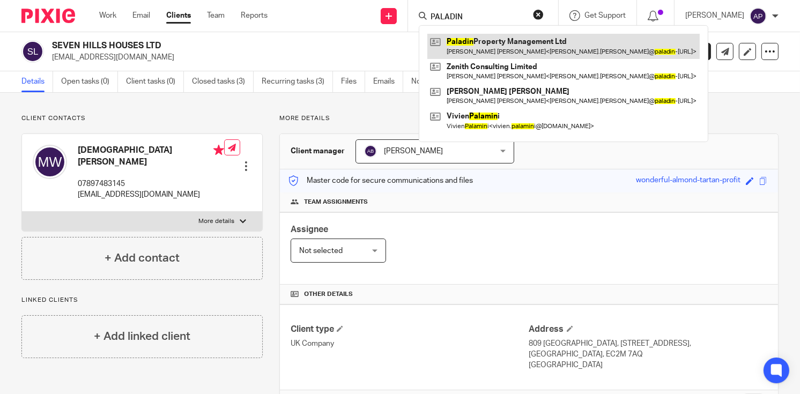
type input "PALADIN"
click at [519, 40] on link at bounding box center [564, 46] width 273 height 25
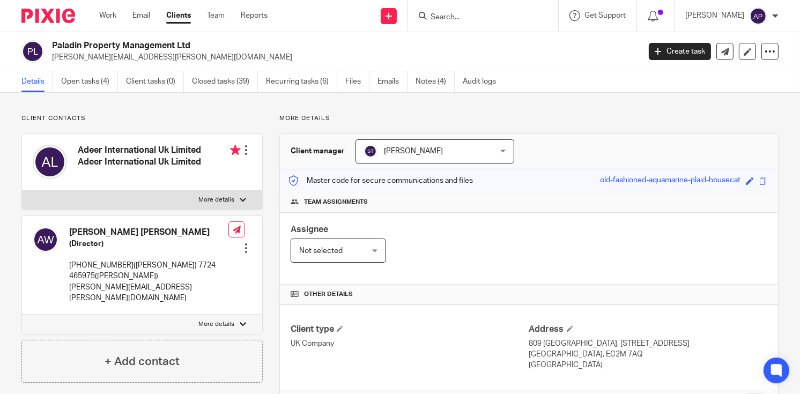
click at [212, 44] on h2 "Paladin Property Management Ltd" at bounding box center [284, 45] width 465 height 11
drag, startPoint x: 53, startPoint y: 58, endPoint x: 194, endPoint y: 54, distance: 141.2
click at [194, 55] on p "[PERSON_NAME][EMAIL_ADDRESS][PERSON_NAME][DOMAIN_NAME]" at bounding box center [342, 57] width 581 height 11
copy p "[PERSON_NAME][EMAIL_ADDRESS][PERSON_NAME][DOMAIN_NAME]"
click at [85, 231] on h4 "[PERSON_NAME] [PERSON_NAME]" at bounding box center [148, 232] width 159 height 11
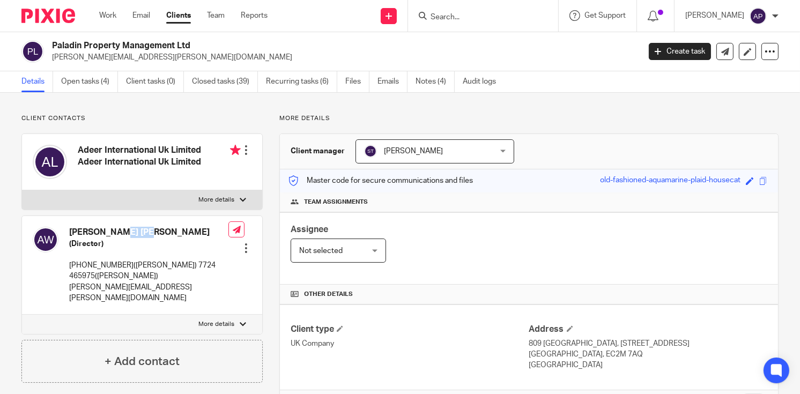
click at [84, 231] on h4 "[PERSON_NAME] [PERSON_NAME]" at bounding box center [148, 232] width 159 height 11
copy h4 "[PERSON_NAME]"
click at [479, 21] on input "Search" at bounding box center [478, 18] width 97 height 10
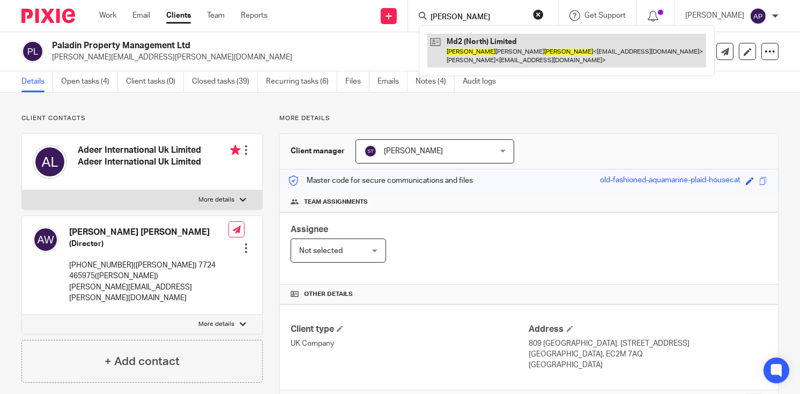
type input "[PERSON_NAME]"
click at [498, 38] on link at bounding box center [567, 50] width 279 height 33
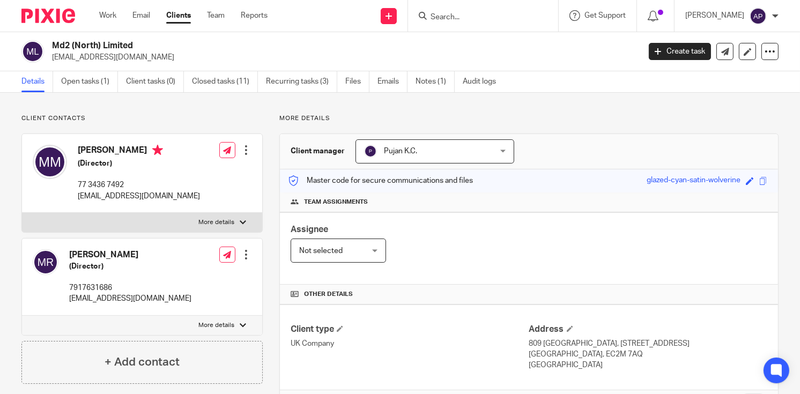
drag, startPoint x: 69, startPoint y: 251, endPoint x: 175, endPoint y: 254, distance: 106.3
click at [175, 254] on div "Marc Pierre De Robillard (Director) 7917631686 mder33@gmail.com Edit contact Cr…" at bounding box center [142, 277] width 240 height 77
copy h4 "Marc Pierre De Robillard"
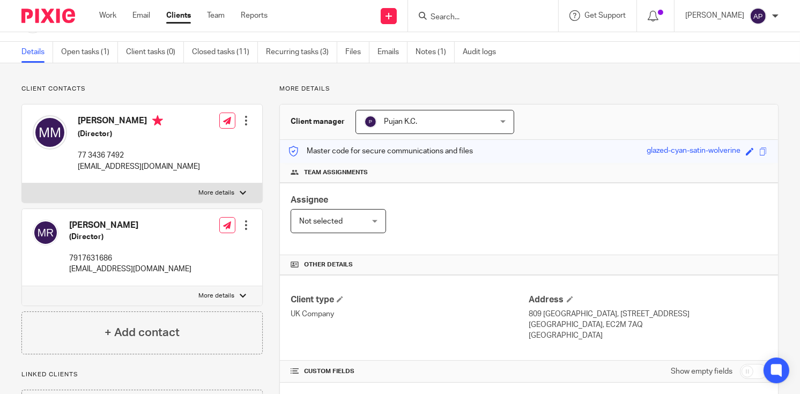
scroll to position [54, 0]
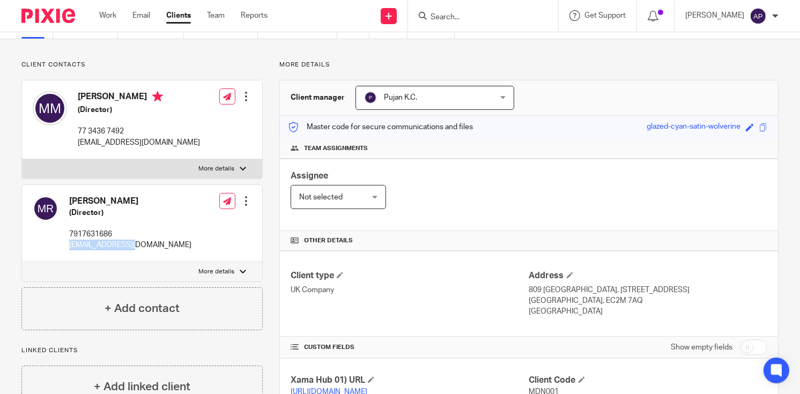
drag, startPoint x: 68, startPoint y: 245, endPoint x: 143, endPoint y: 245, distance: 74.6
click at [143, 245] on div "Marc Pierre De Robillard (Director) 7917631686 mder33@gmail.com" at bounding box center [112, 223] width 159 height 66
copy p "mder33@gmail.com"
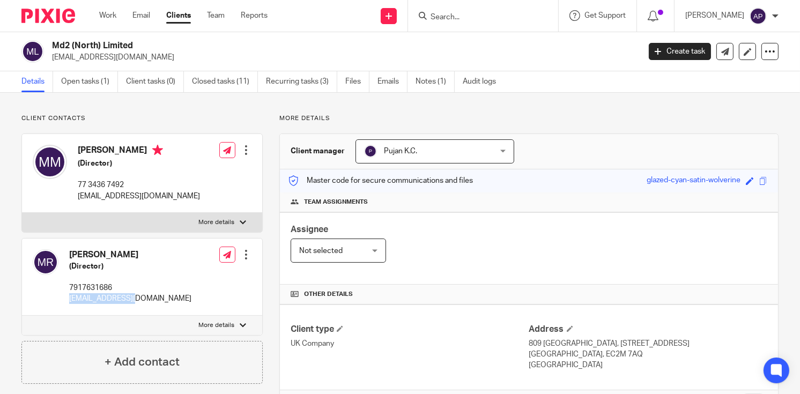
click at [83, 255] on h4 "Marc Pierre De Robillard" at bounding box center [130, 254] width 122 height 11
copy h4 "Marc"
click at [449, 14] on input "Search" at bounding box center [478, 18] width 97 height 10
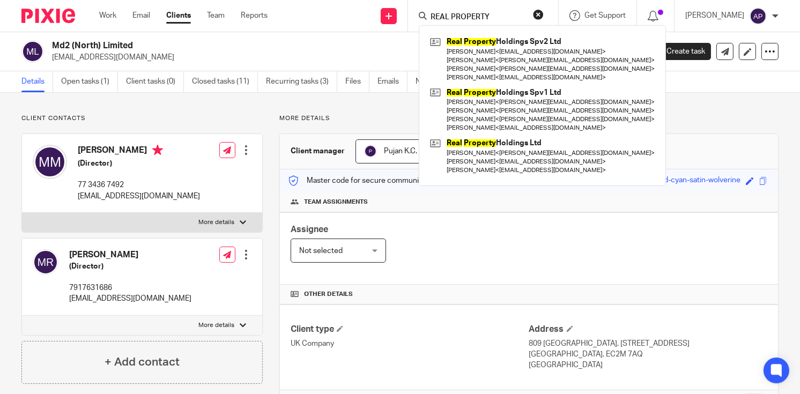
type input "REAL PROPERTY"
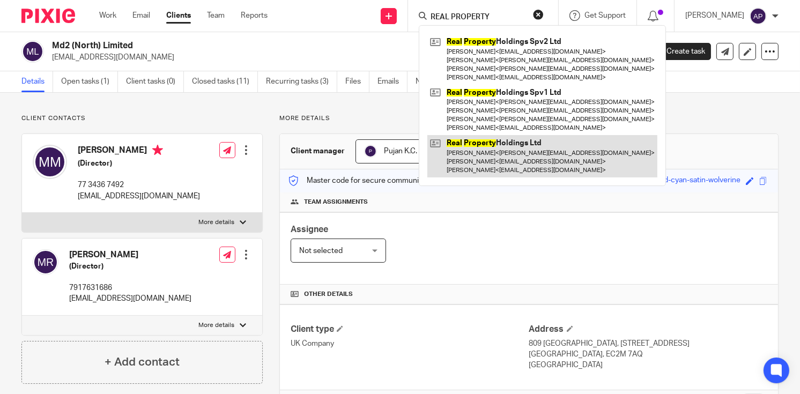
click at [538, 152] on link at bounding box center [543, 156] width 230 height 42
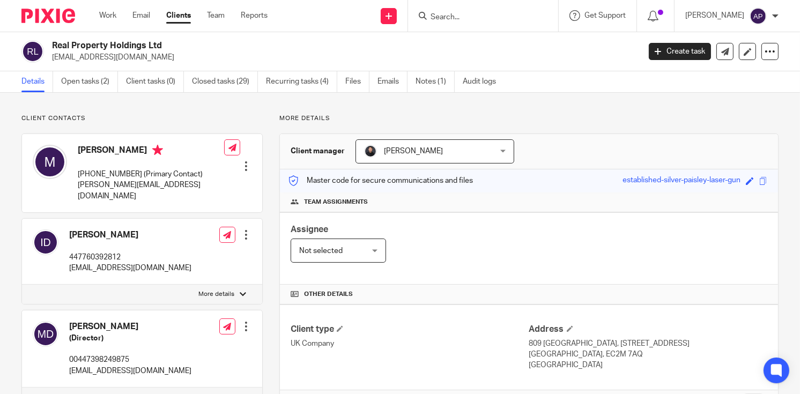
drag, startPoint x: 53, startPoint y: 40, endPoint x: 180, endPoint y: 42, distance: 126.6
click at [180, 42] on h2 "Real Property Holdings Ltd" at bounding box center [284, 45] width 465 height 11
copy h2 "Real Property Holdings Ltd"
drag, startPoint x: 49, startPoint y: 56, endPoint x: 152, endPoint y: 58, distance: 102.5
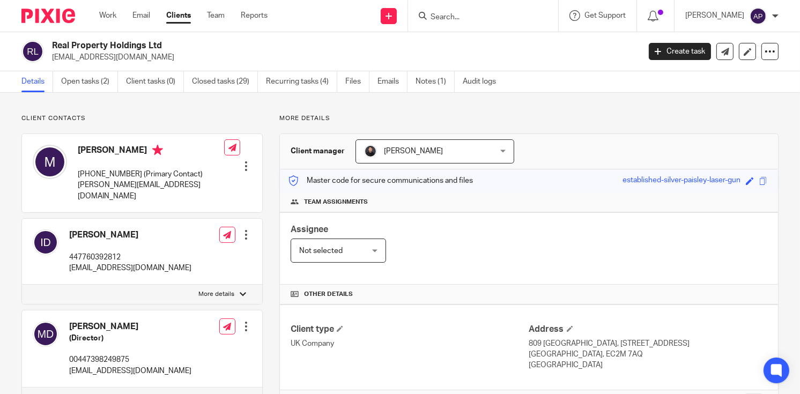
click at [152, 58] on div "Real Property Holdings Ltd issamdabboussi@gmail.com" at bounding box center [327, 51] width 612 height 23
copy p "issamdabboussi@gmail.com"
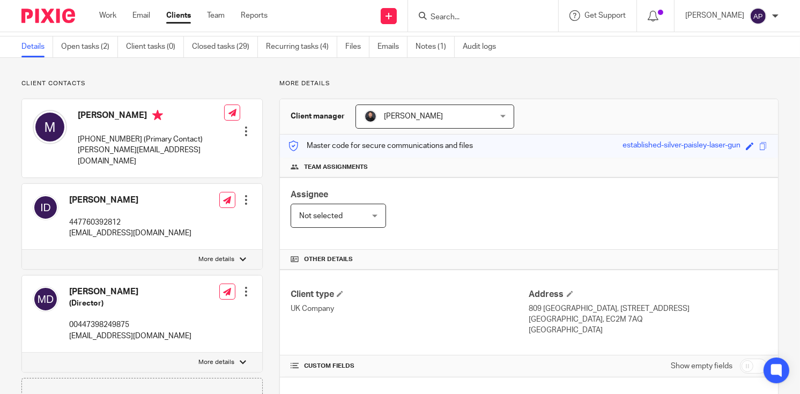
scroll to position [54, 0]
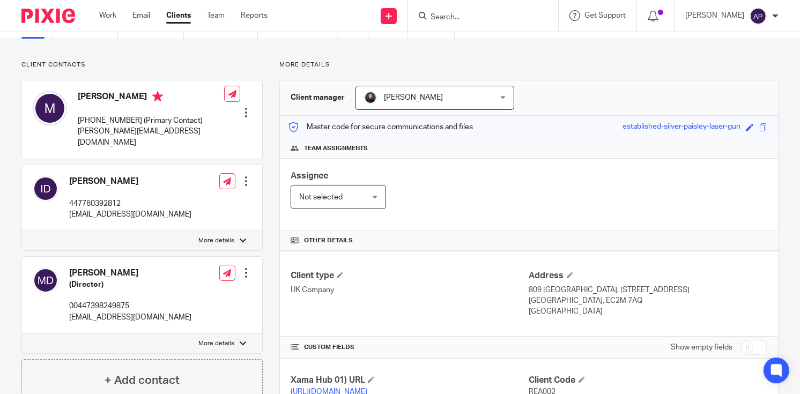
click at [85, 270] on h4 "Mohamad Dabboussi" at bounding box center [130, 273] width 122 height 11
copy h4 "Mohamad"
click at [461, 17] on input "Search" at bounding box center [478, 18] width 97 height 10
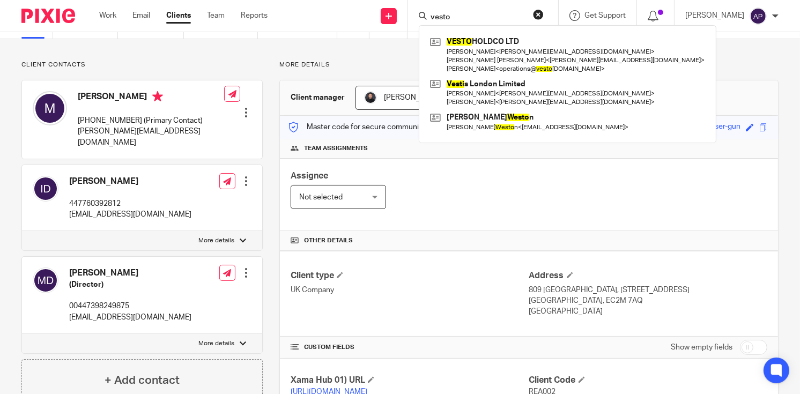
type input "vesto"
click at [544, 10] on button "reset" at bounding box center [538, 14] width 11 height 11
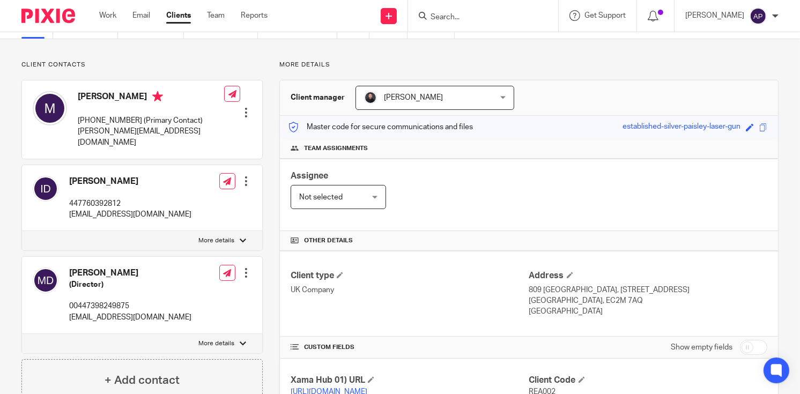
click at [478, 18] on input "Search" at bounding box center [478, 18] width 97 height 10
type input "c"
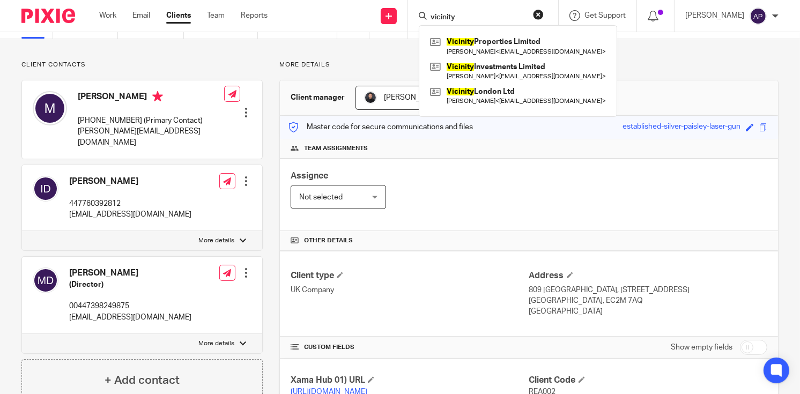
type input "vicinity"
click at [511, 43] on link at bounding box center [518, 46] width 181 height 25
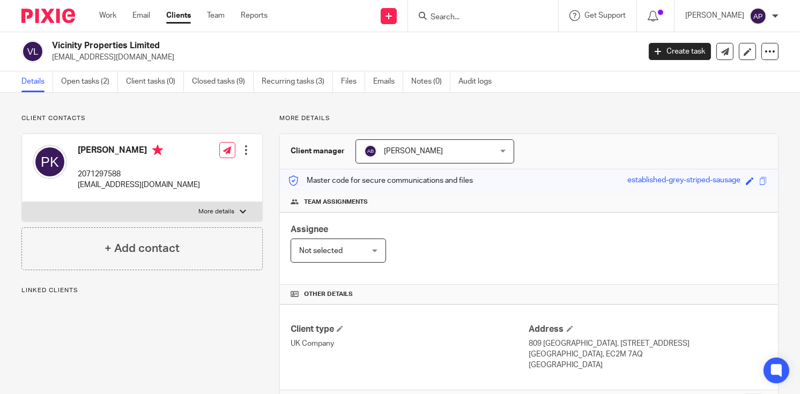
click at [174, 45] on h2 "Vicinity Properties Limited" at bounding box center [284, 45] width 465 height 11
click at [451, 16] on input "Search" at bounding box center [478, 18] width 97 height 10
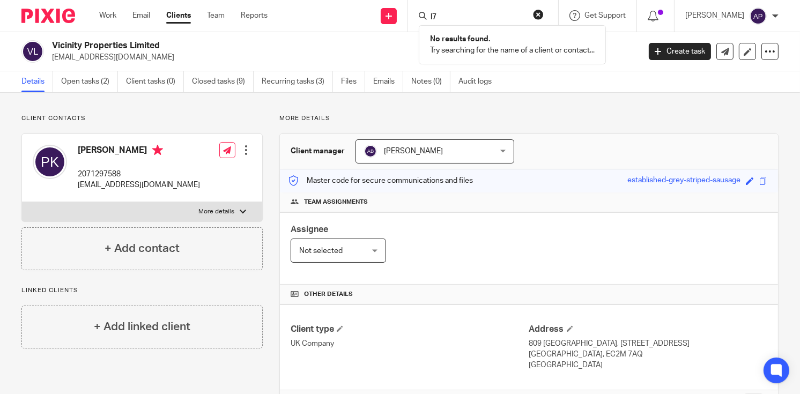
type input "l"
type input "L7"
click at [544, 12] on button "reset" at bounding box center [538, 14] width 11 height 11
click at [457, 15] on input "Search" at bounding box center [478, 18] width 97 height 10
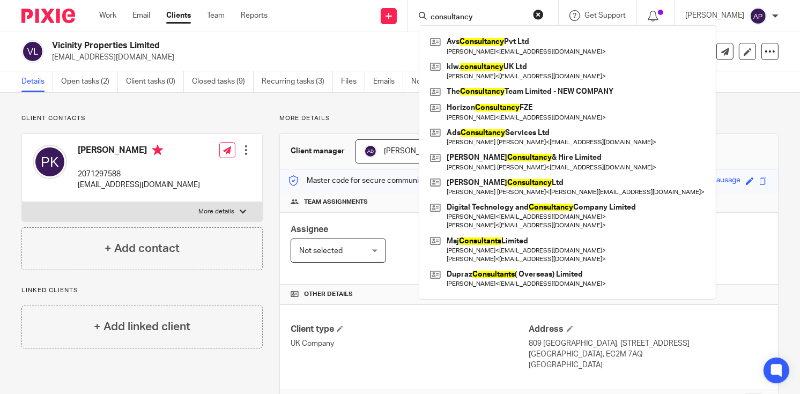
click at [438, 16] on input "consultancy" at bounding box center [478, 18] width 97 height 10
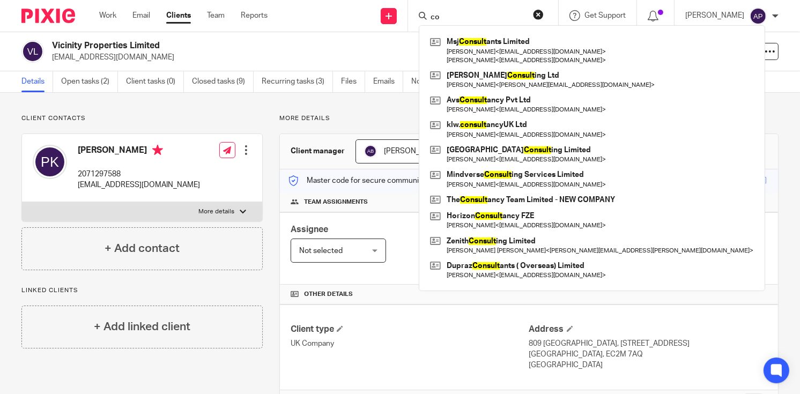
type input "c"
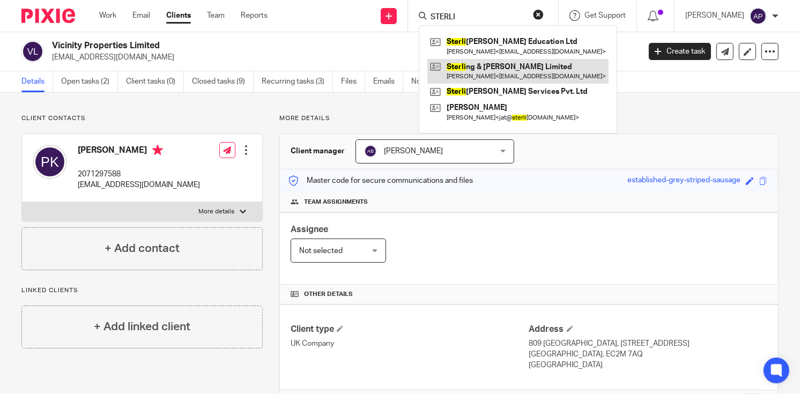
type input "STERLI"
click at [502, 65] on link at bounding box center [518, 71] width 181 height 25
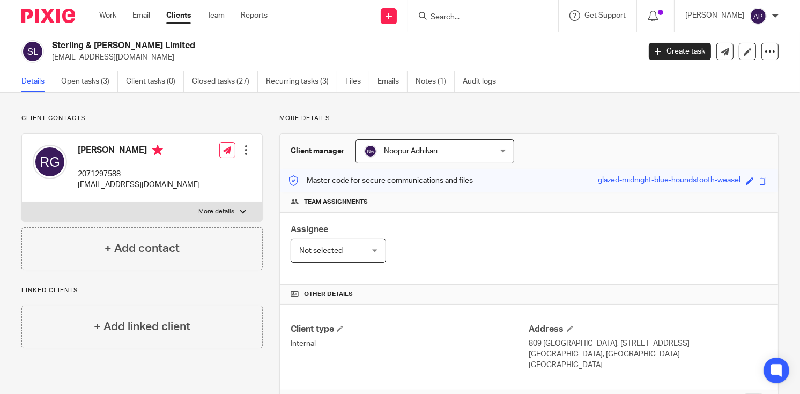
click at [502, 18] on input "Search" at bounding box center [478, 18] width 97 height 10
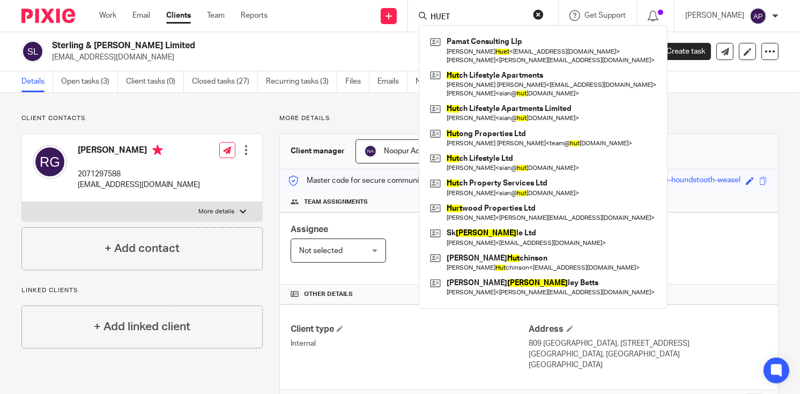
type input "HUET"
